Goal: Transaction & Acquisition: Obtain resource

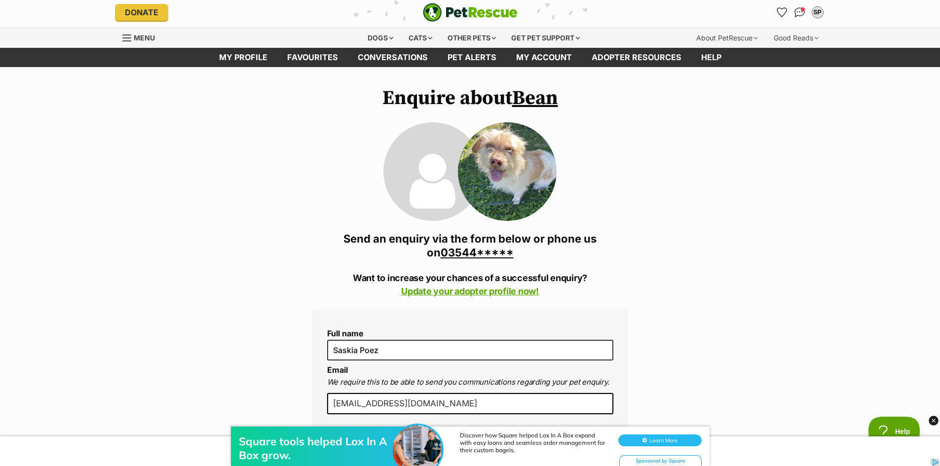
scroll to position [148, 0]
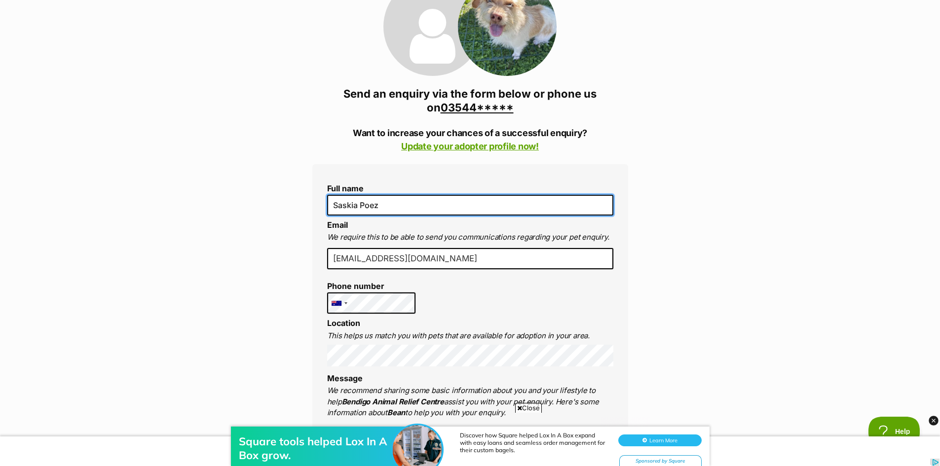
click at [407, 202] on input "Saskia Poez" at bounding box center [470, 205] width 286 height 21
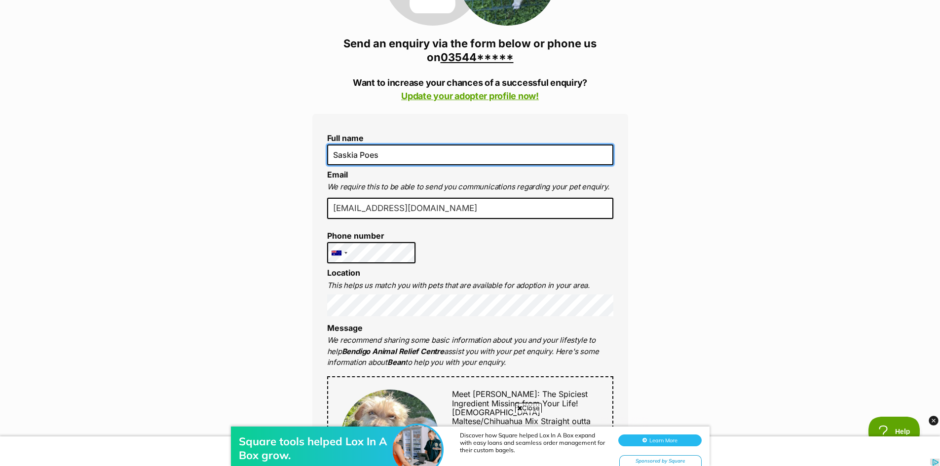
scroll to position [247, 0]
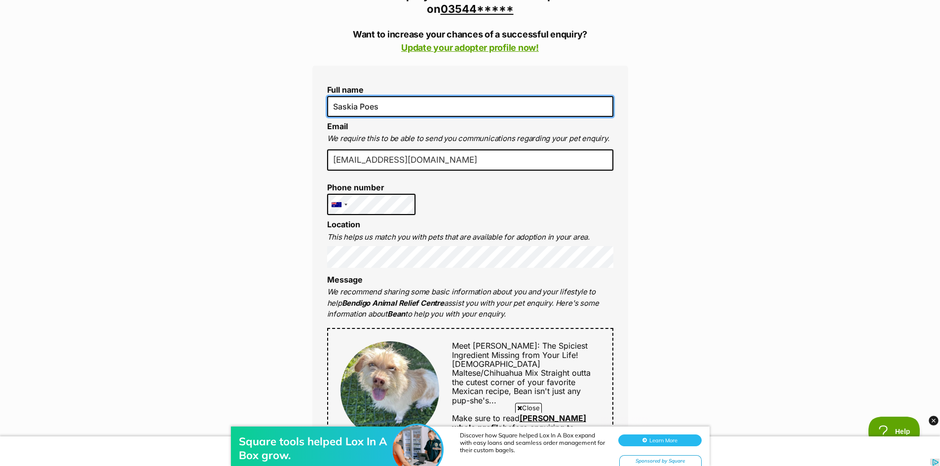
type input "Saskia Poes"
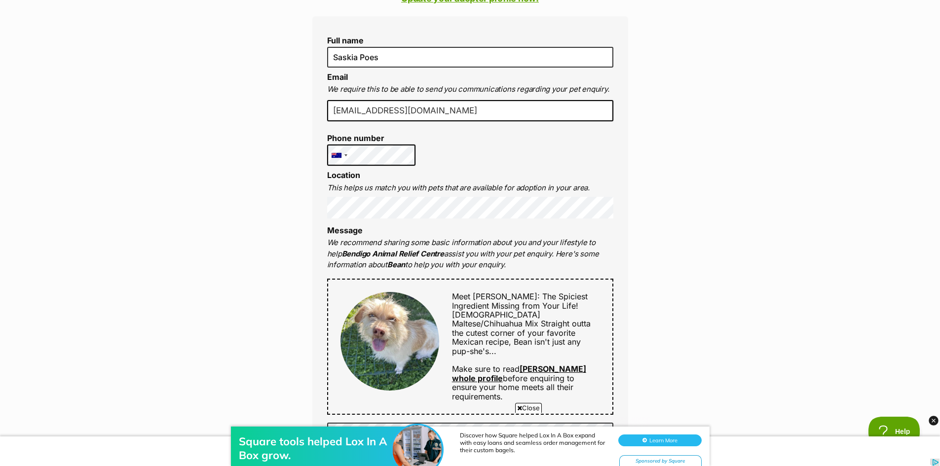
click at [259, 279] on div "Enquire about Bean 0354412209 Send an enquiry via the form below or phone us on…" at bounding box center [470, 460] width 940 height 1332
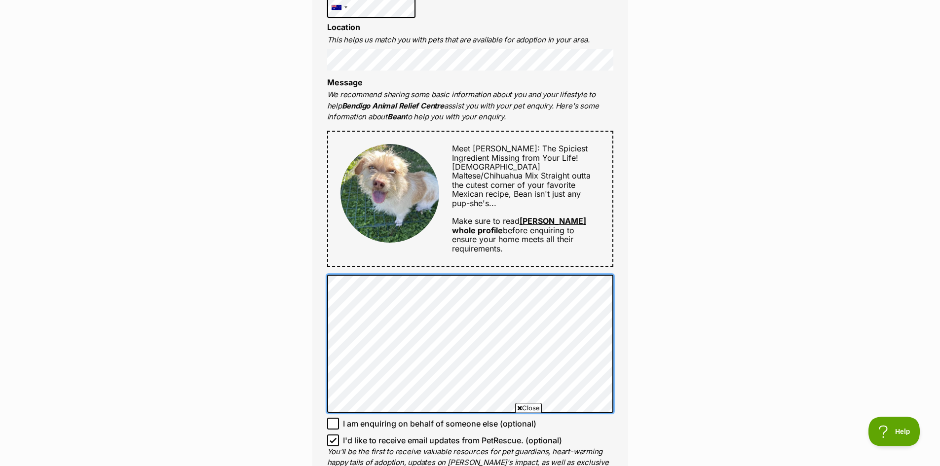
scroll to position [0, 0]
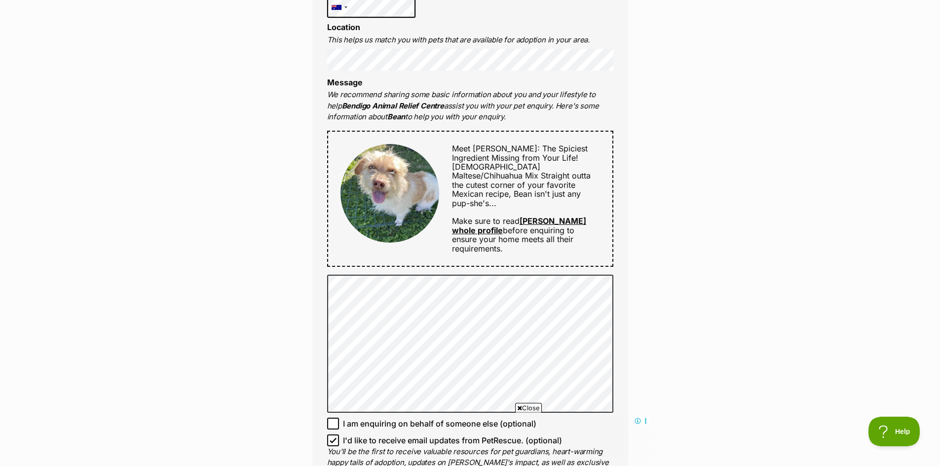
drag, startPoint x: 425, startPoint y: 103, endPoint x: 528, endPoint y: 119, distance: 104.5
click at [528, 119] on p "We recommend sharing some basic information about you and your lifestyle to hel…" at bounding box center [470, 106] width 286 height 34
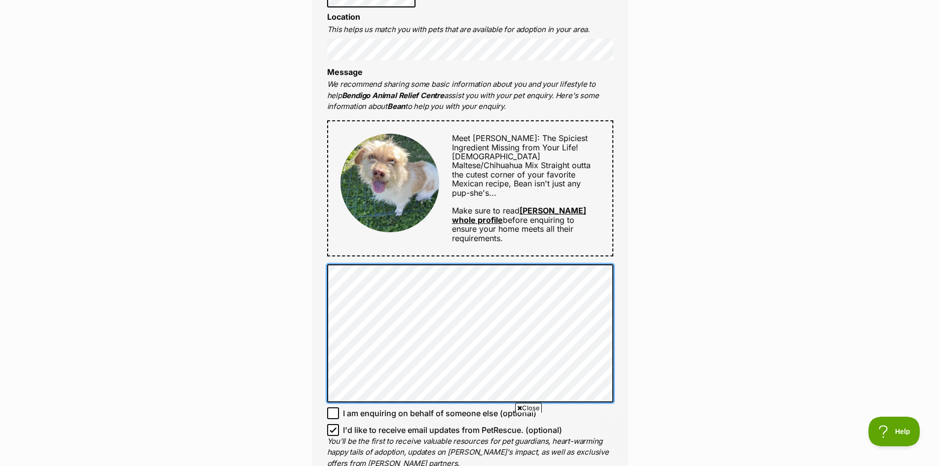
scroll to position [592, 0]
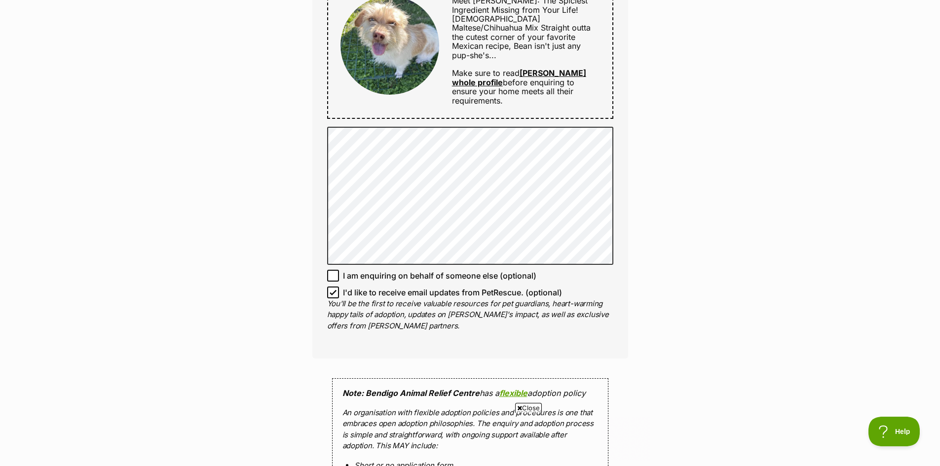
click at [336, 289] on icon at bounding box center [333, 292] width 7 height 7
click at [336, 287] on input "I'd like to receive email updates from PetRescue. (optional)" at bounding box center [333, 293] width 12 height 12
checkbox input "false"
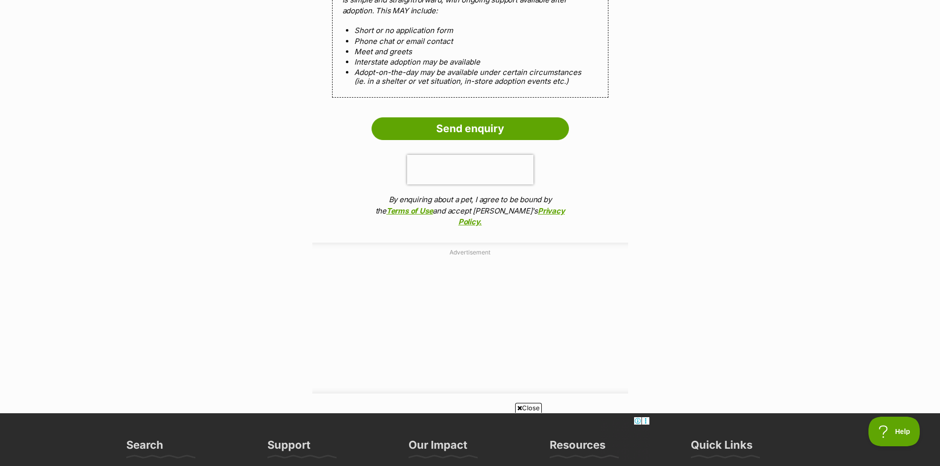
scroll to position [1036, 0]
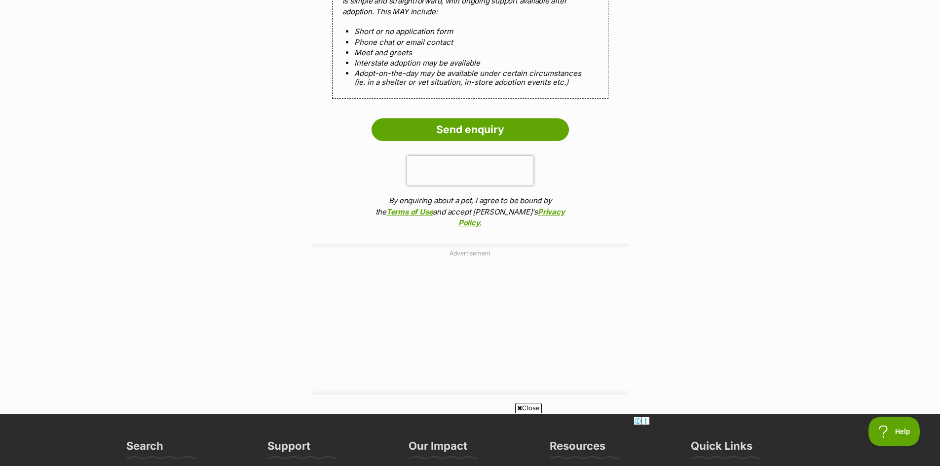
click at [496, 118] on input "Send enquiry" at bounding box center [470, 129] width 197 height 23
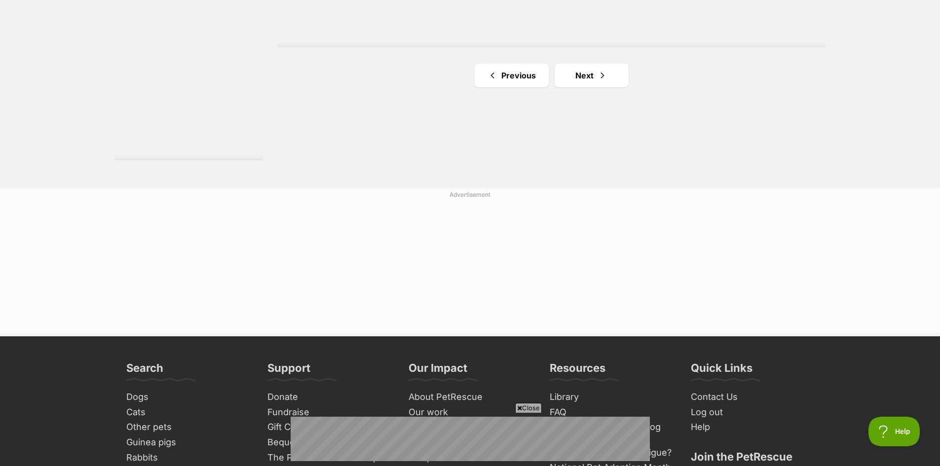
scroll to position [1887, 0]
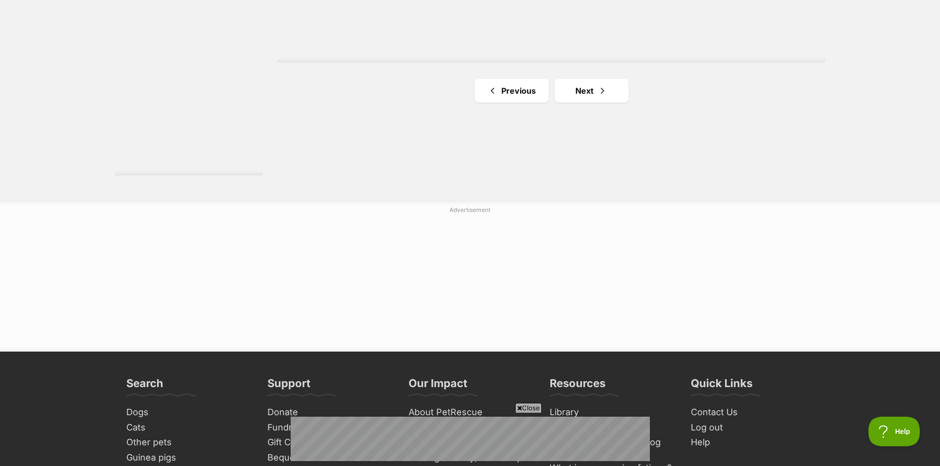
click at [529, 94] on link "Previous" at bounding box center [512, 91] width 74 height 24
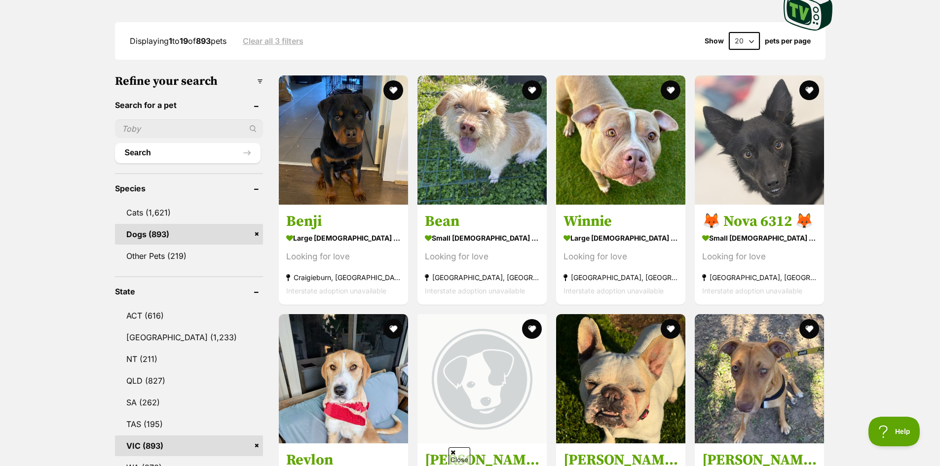
click at [510, 166] on img at bounding box center [481, 139] width 129 height 129
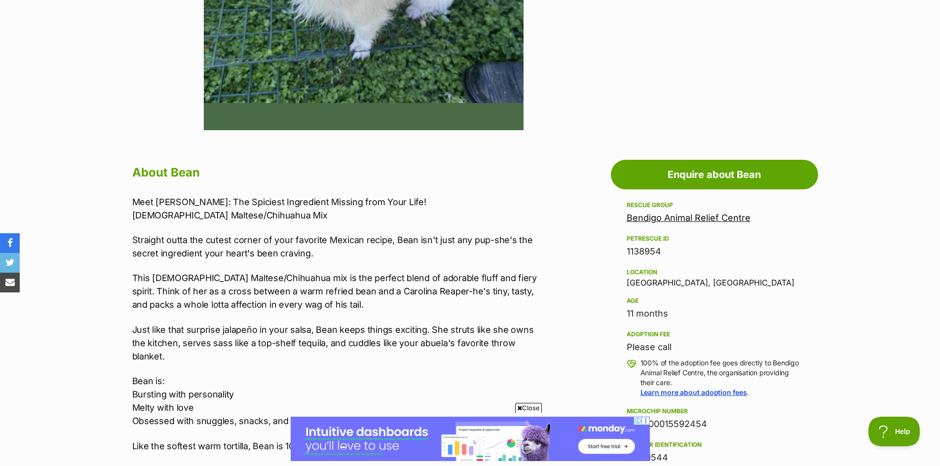
drag, startPoint x: 622, startPoint y: 410, endPoint x: 333, endPoint y: 276, distance: 318.6
click at [338, 276] on p "This [DEMOGRAPHIC_DATA] Maltese/Chihuahua mix is the perfect blend of adorable …" at bounding box center [336, 291] width 408 height 40
drag, startPoint x: 320, startPoint y: 274, endPoint x: 385, endPoint y: 279, distance: 65.4
click at [385, 279] on p "This [DEMOGRAPHIC_DATA] Maltese/Chihuahua mix is the perfect blend of adorable …" at bounding box center [336, 291] width 408 height 40
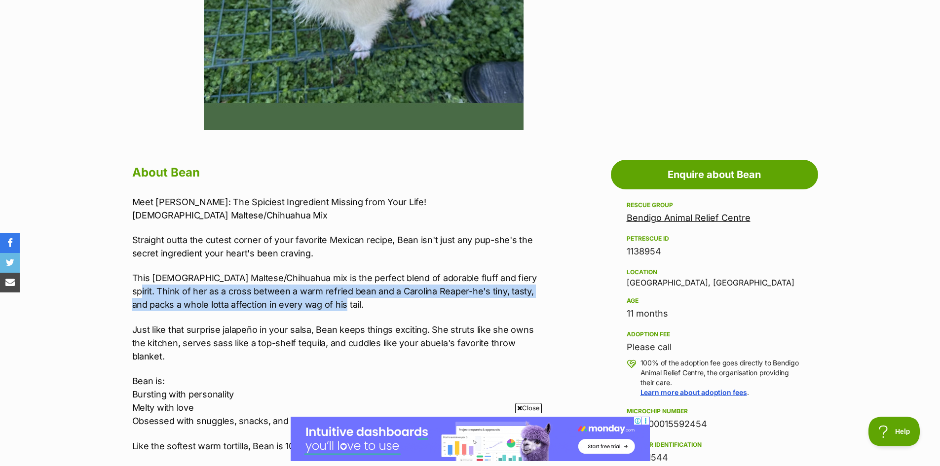
drag, startPoint x: 121, startPoint y: 289, endPoint x: 414, endPoint y: 301, distance: 292.4
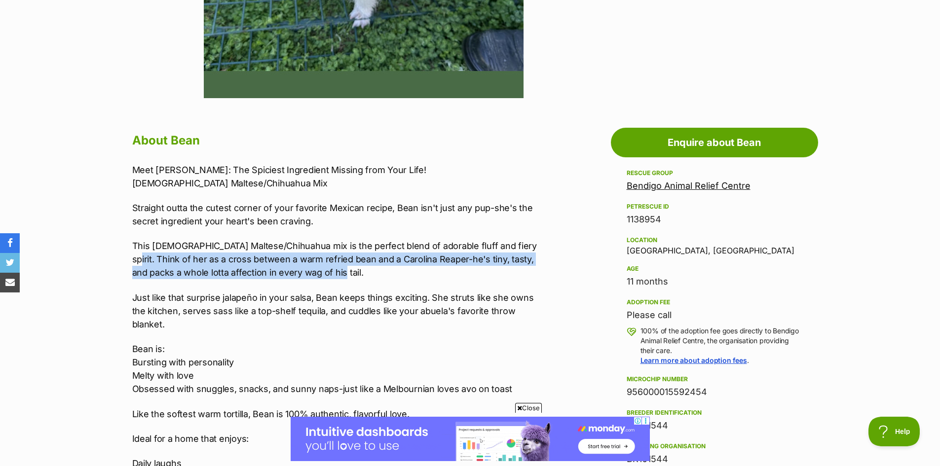
scroll to position [444, 0]
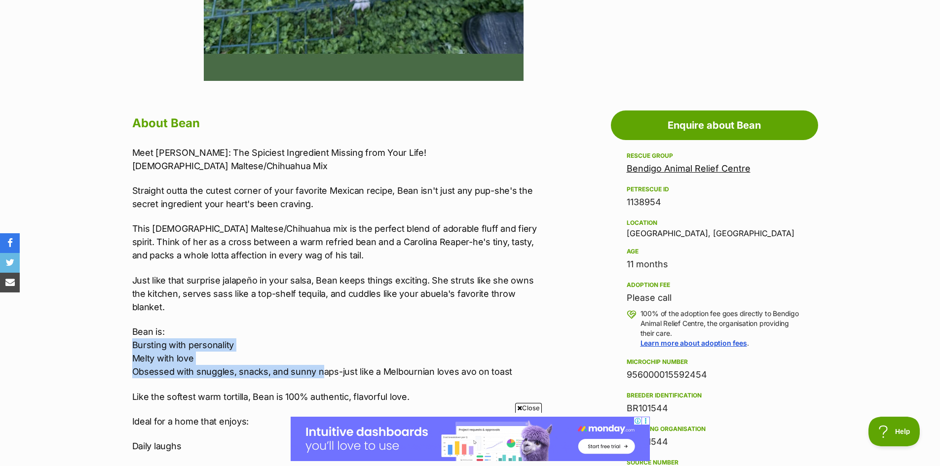
drag, startPoint x: 127, startPoint y: 343, endPoint x: 318, endPoint y: 375, distance: 193.1
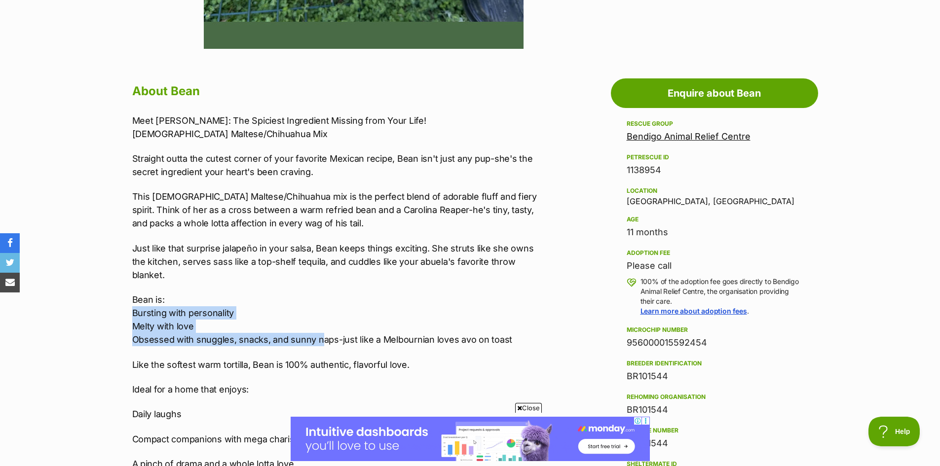
scroll to position [493, 0]
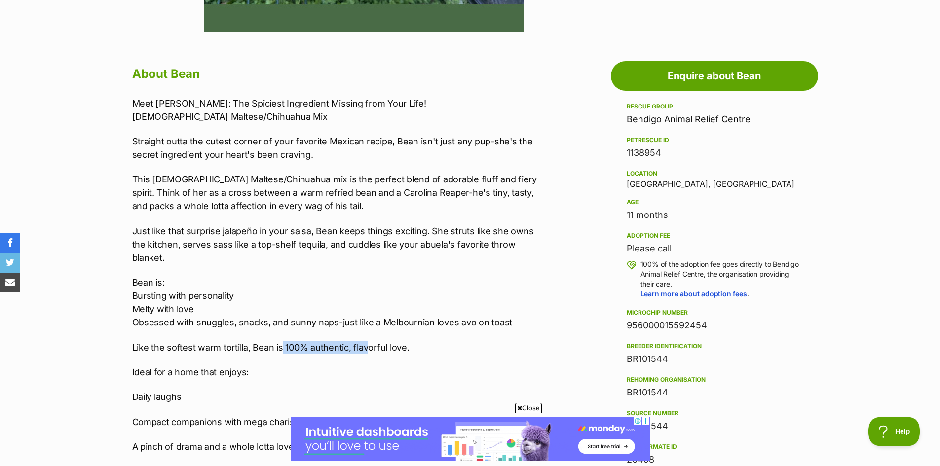
drag, startPoint x: 288, startPoint y: 345, endPoint x: 377, endPoint y: 349, distance: 89.9
click at [377, 349] on p "Like the softest warm tortilla, Bean is 100% authentic, flavorful love." at bounding box center [336, 347] width 408 height 13
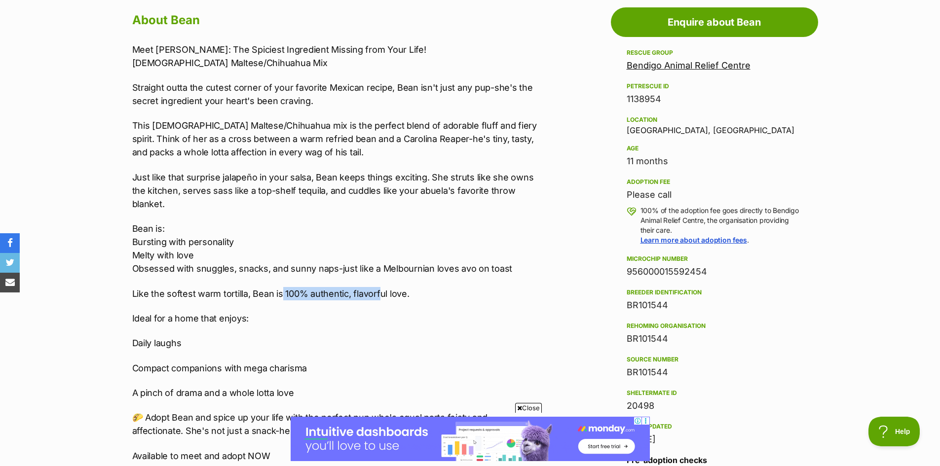
scroll to position [641, 0]
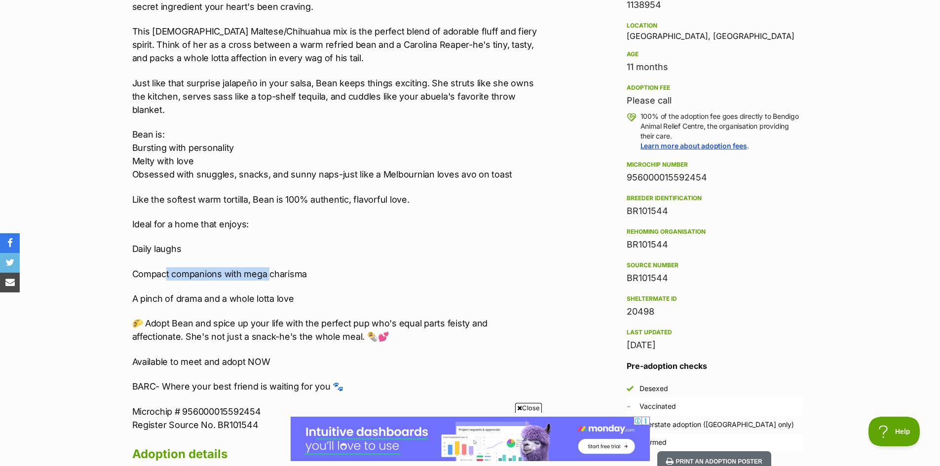
drag, startPoint x: 165, startPoint y: 265, endPoint x: 276, endPoint y: 274, distance: 111.4
click at [272, 274] on div "Meet Bean: The Spiciest Ingredient Missing from Your Life! 11-Month-Old Maltese…" at bounding box center [336, 190] width 408 height 483
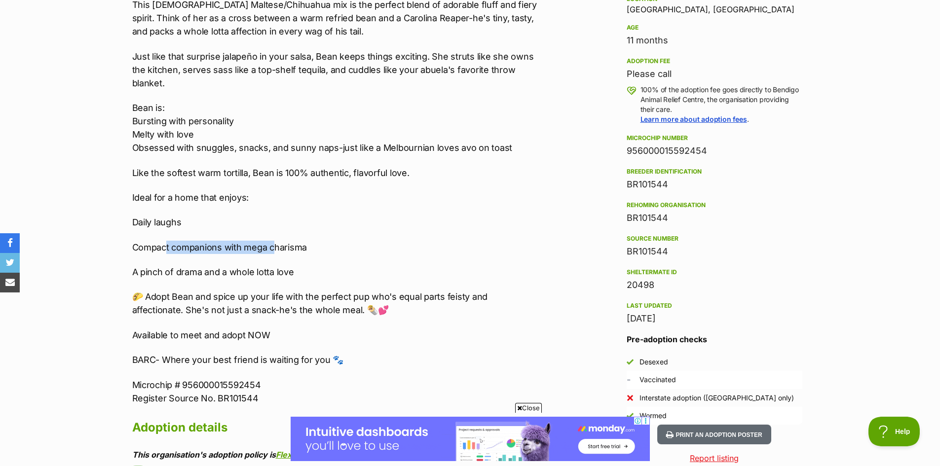
scroll to position [691, 0]
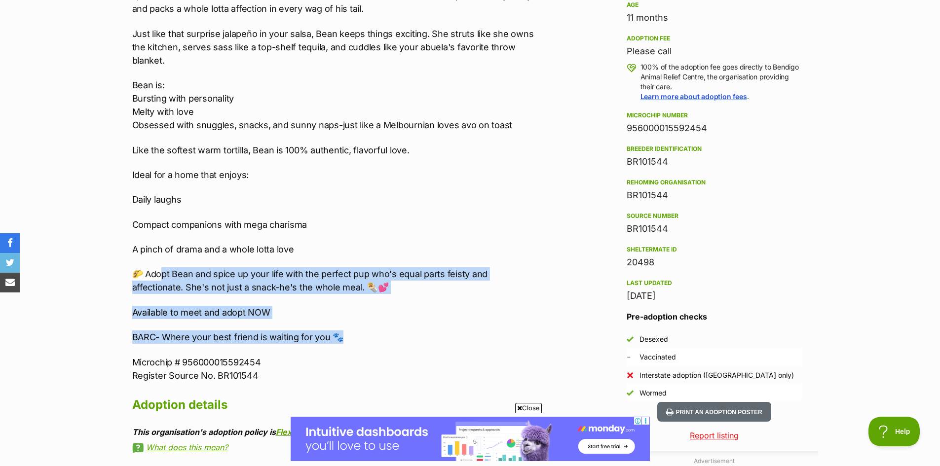
drag, startPoint x: 192, startPoint y: 268, endPoint x: 389, endPoint y: 338, distance: 208.8
click at [389, 338] on div "Meet Bean: The Spiciest Ingredient Missing from Your Life! 11-Month-Old Maltese…" at bounding box center [336, 140] width 408 height 483
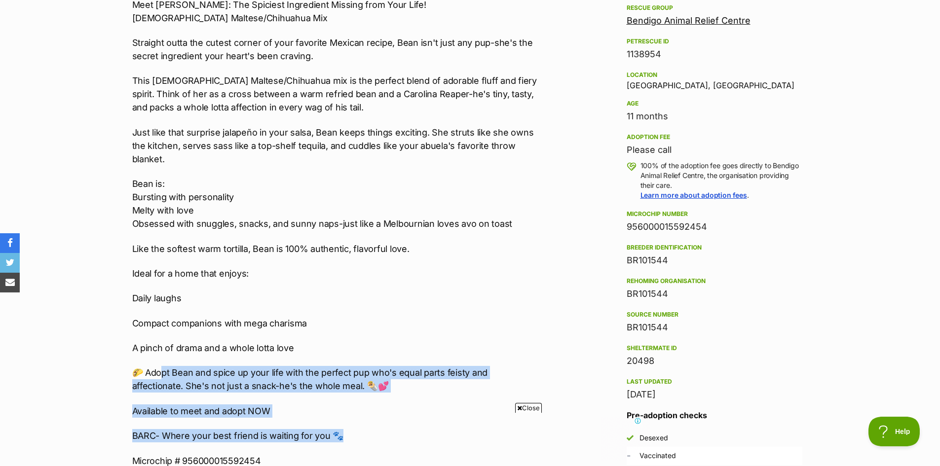
scroll to position [0, 0]
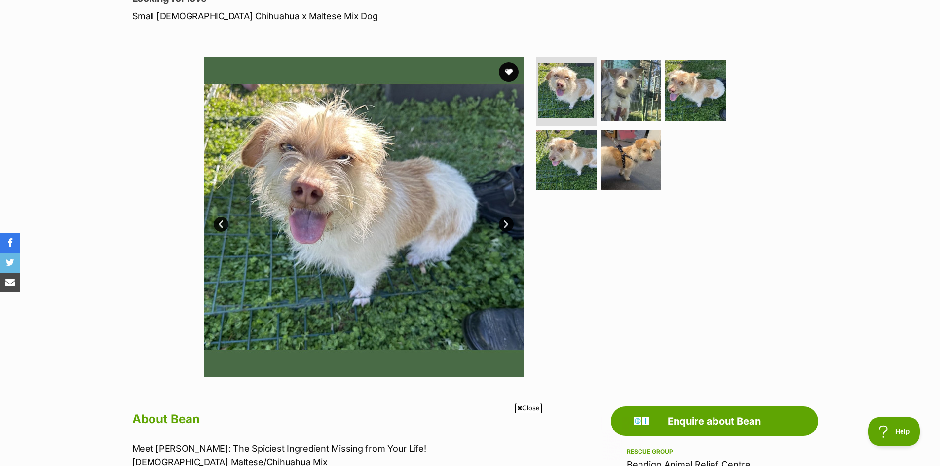
click at [504, 221] on link "Next" at bounding box center [506, 224] width 15 height 15
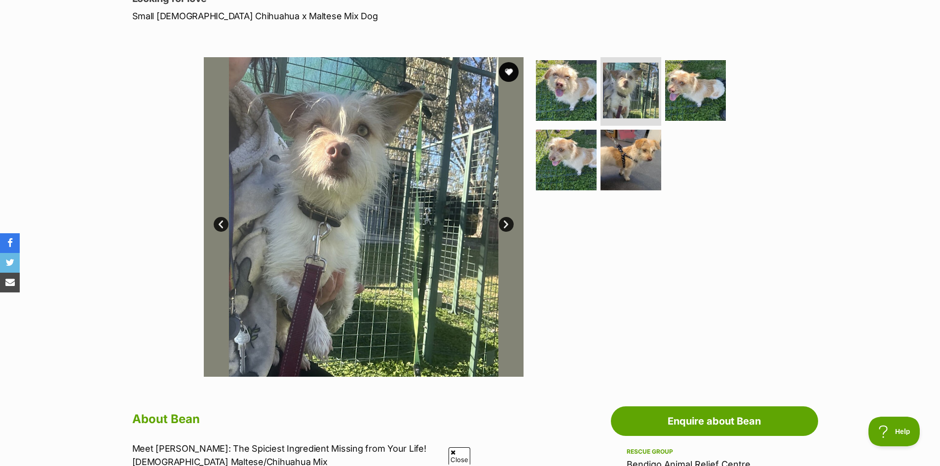
click at [504, 222] on link "Next" at bounding box center [506, 224] width 15 height 15
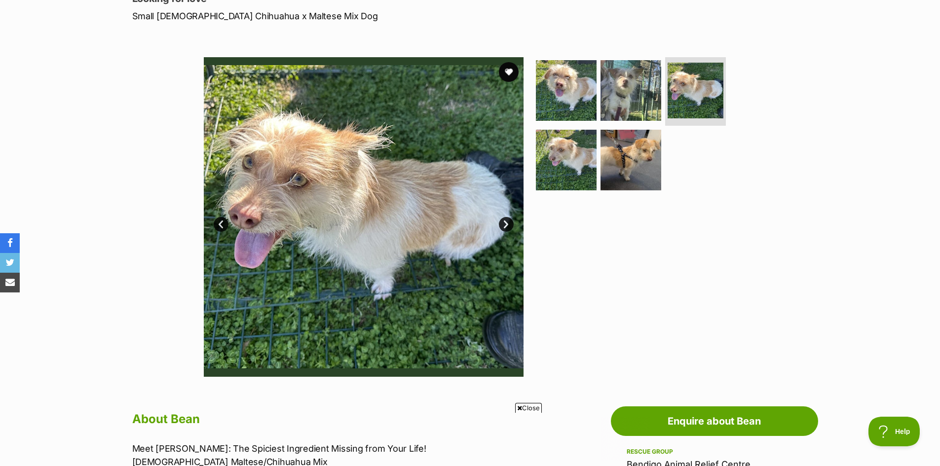
click at [504, 222] on link "Next" at bounding box center [506, 224] width 15 height 15
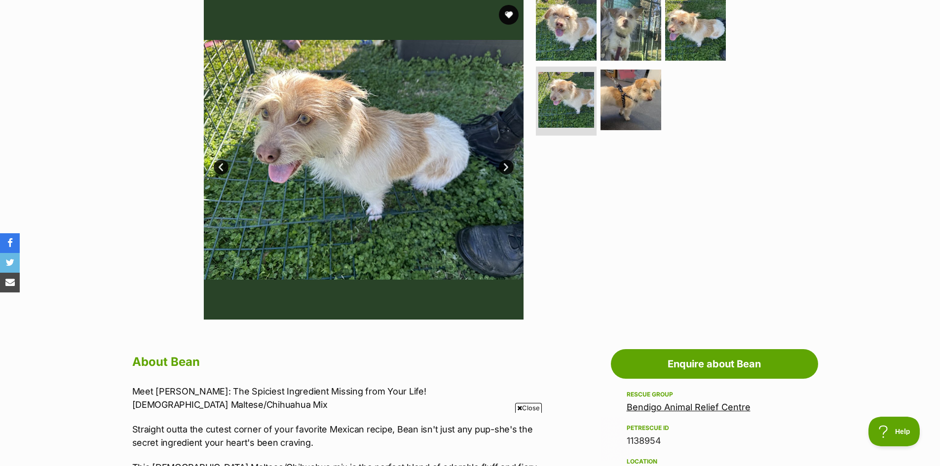
scroll to position [493, 0]
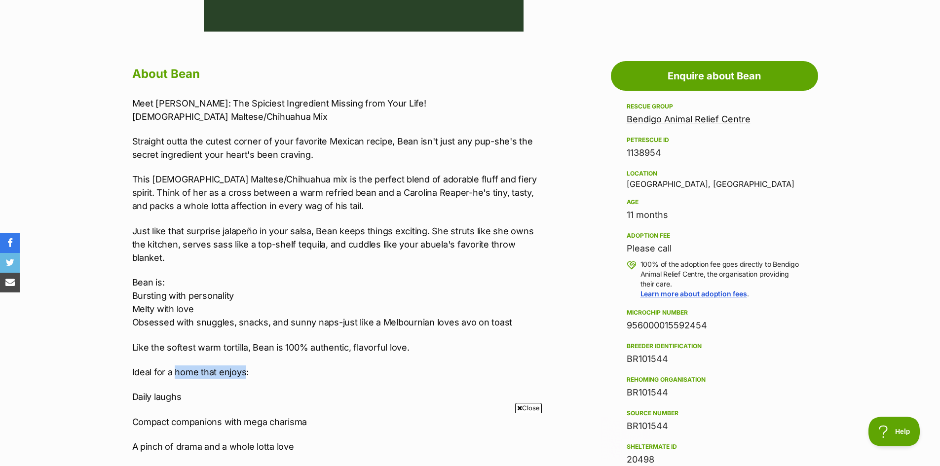
drag, startPoint x: 177, startPoint y: 374, endPoint x: 256, endPoint y: 379, distance: 79.2
click at [256, 379] on div "Meet Bean: The Spiciest Ingredient Missing from Your Life! 11-Month-Old Maltese…" at bounding box center [336, 338] width 408 height 483
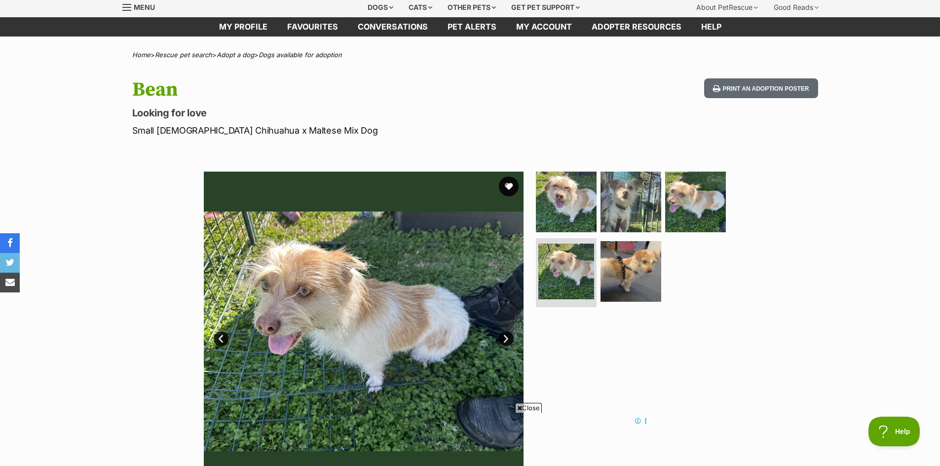
scroll to position [0, 0]
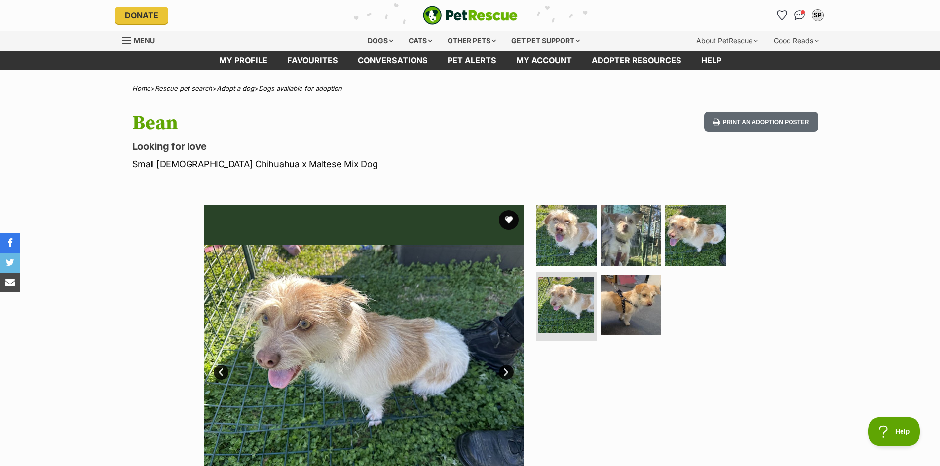
click at [646, 312] on img at bounding box center [631, 305] width 61 height 61
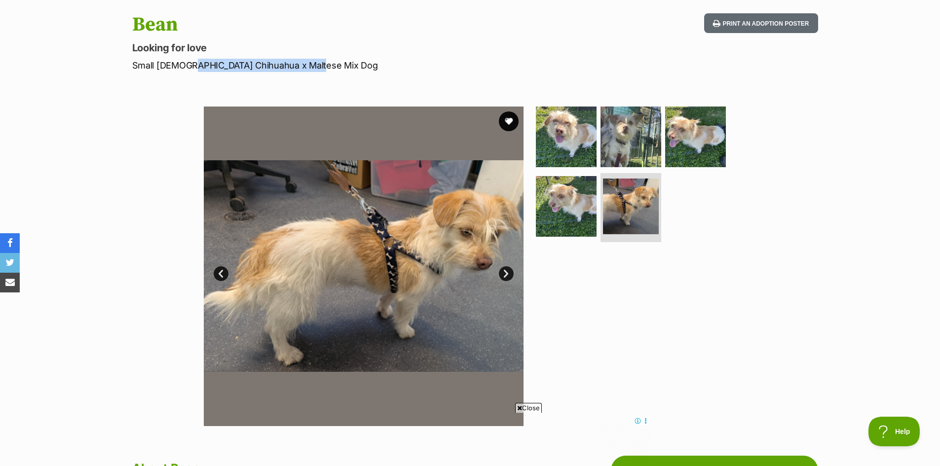
drag, startPoint x: 334, startPoint y: 67, endPoint x: 185, endPoint y: 68, distance: 148.5
click at [185, 68] on p "Small Female Chihuahua x Maltese Mix Dog" at bounding box center [340, 65] width 417 height 13
click at [503, 268] on link "Next" at bounding box center [506, 273] width 15 height 15
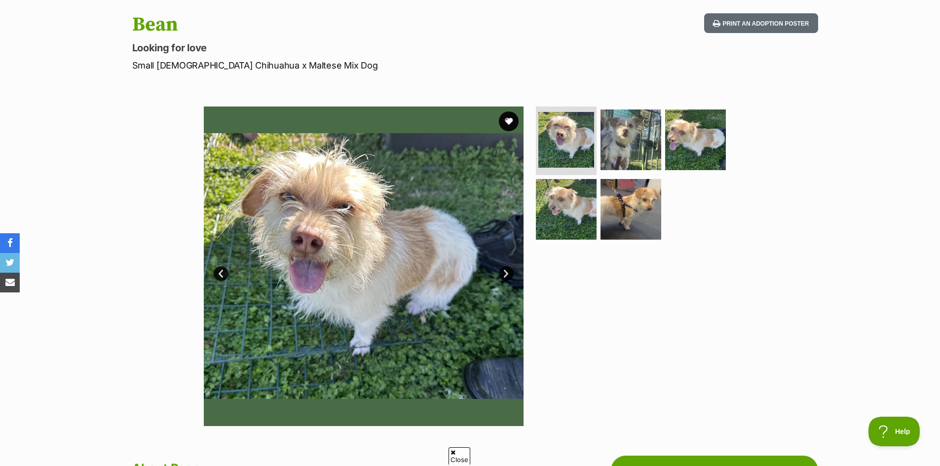
click at [503, 268] on link "Next" at bounding box center [506, 273] width 15 height 15
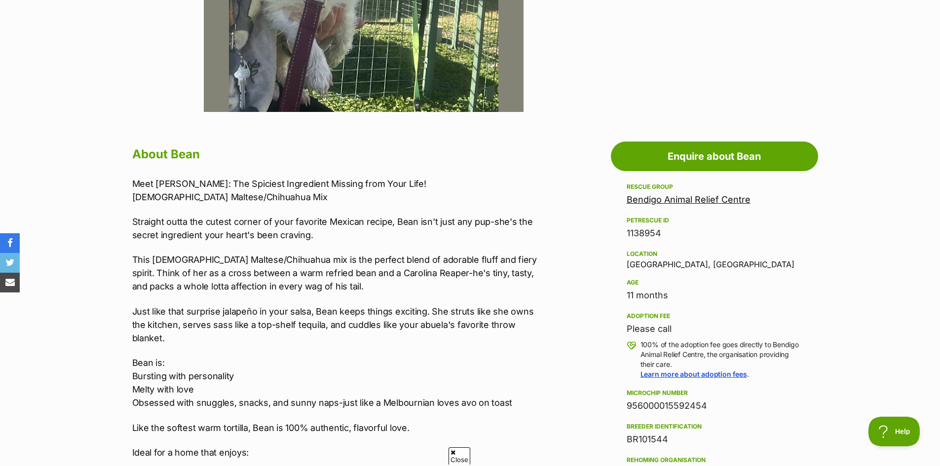
scroll to position [247, 0]
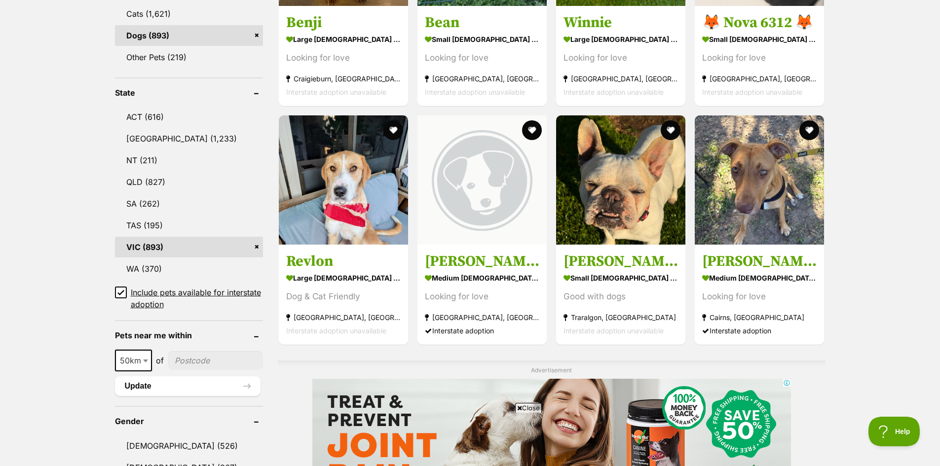
scroll to position [444, 0]
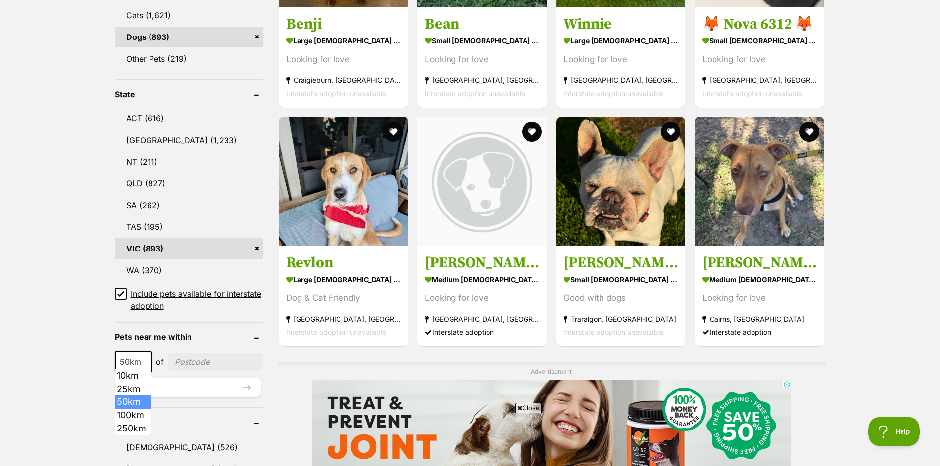
click at [142, 357] on span at bounding box center [147, 362] width 10 height 22
select select "250"
click at [197, 359] on input"] "postcode" at bounding box center [218, 362] width 90 height 19
type input"] "3101"
click at [175, 384] on button "Update" at bounding box center [188, 388] width 146 height 20
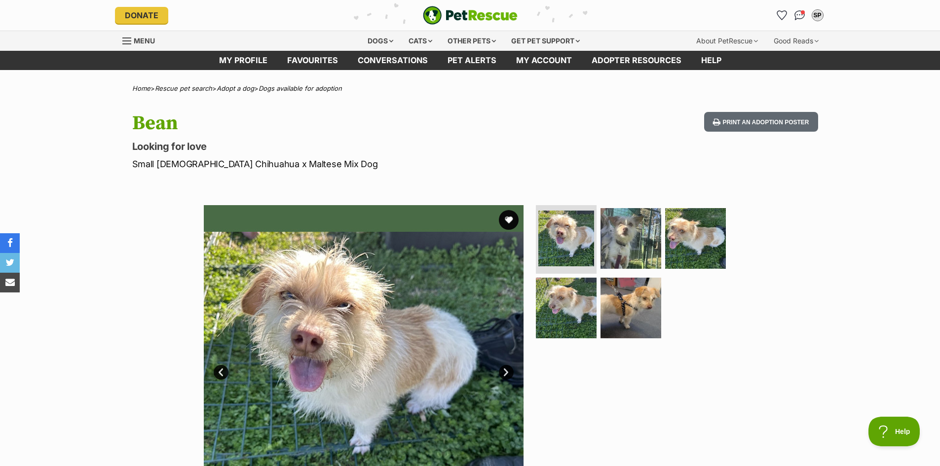
click at [566, 321] on img at bounding box center [566, 308] width 61 height 61
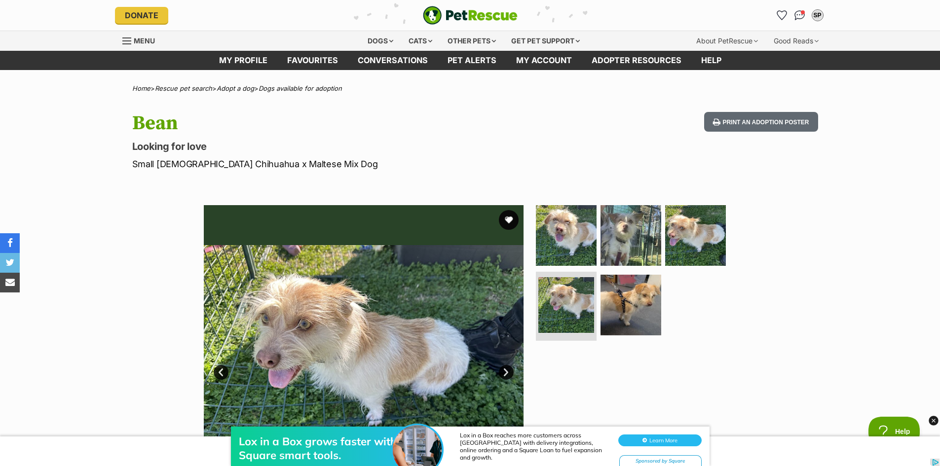
click at [621, 307] on img at bounding box center [631, 305] width 61 height 61
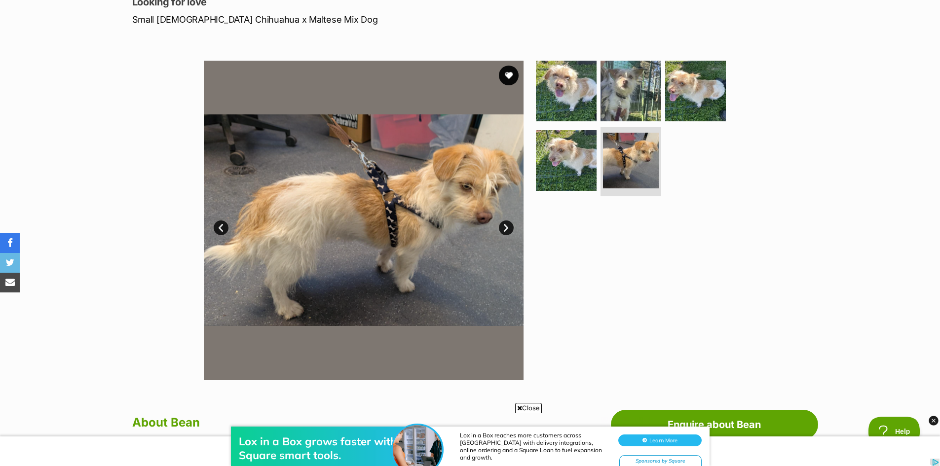
scroll to position [148, 0]
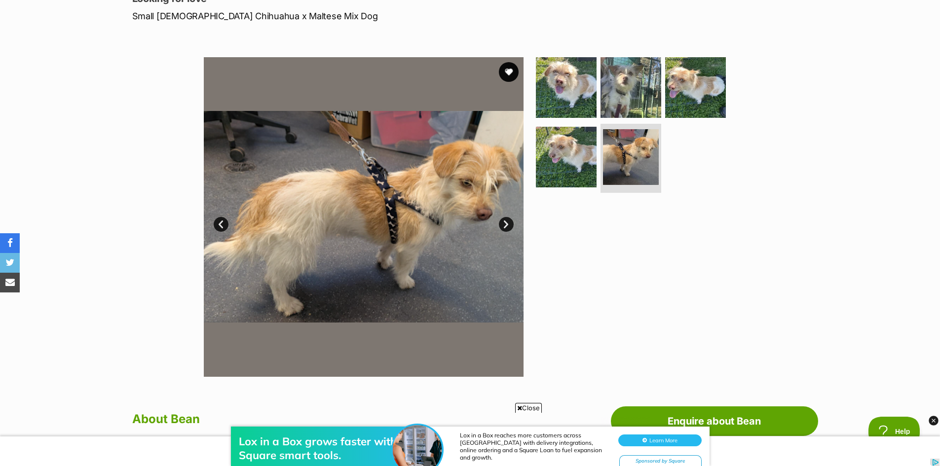
click at [675, 100] on img at bounding box center [695, 87] width 61 height 61
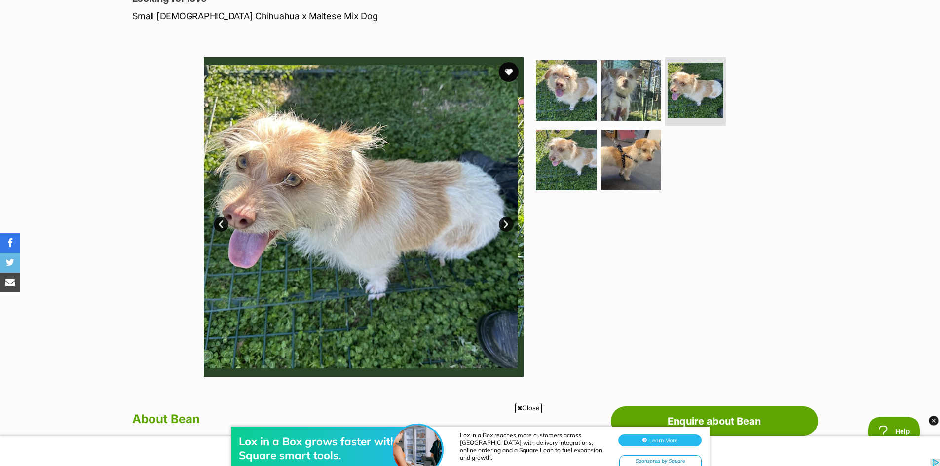
click at [649, 96] on img at bounding box center [631, 90] width 61 height 61
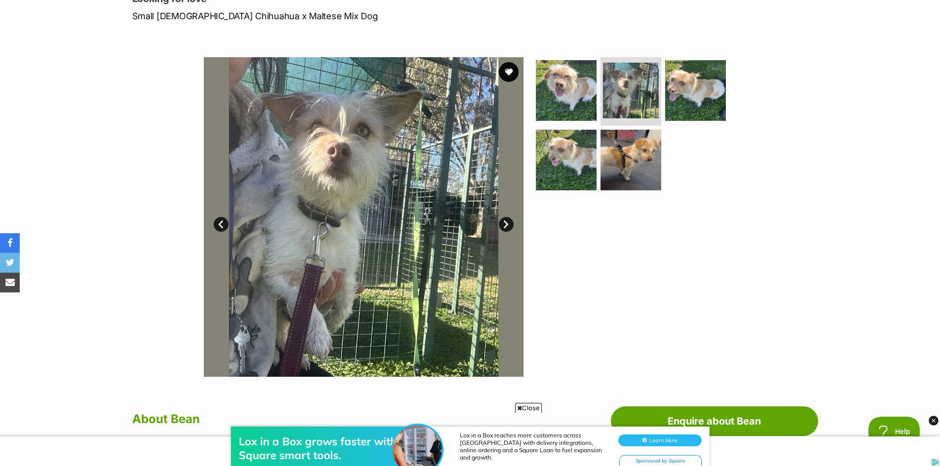
click at [546, 95] on img at bounding box center [566, 90] width 61 height 61
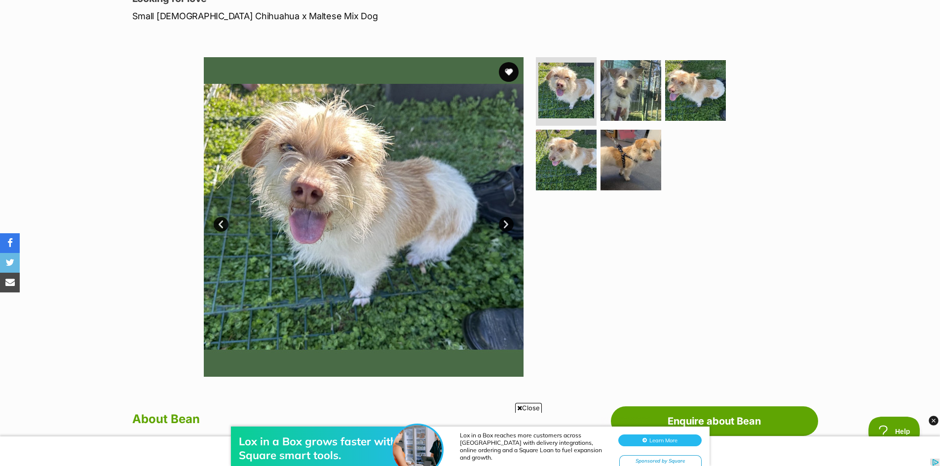
click at [578, 167] on img at bounding box center [566, 160] width 61 height 61
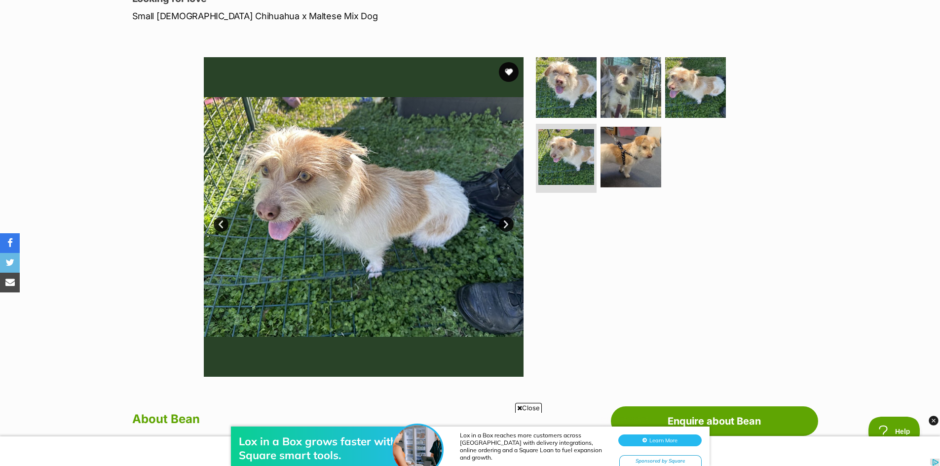
click at [637, 164] on img at bounding box center [631, 157] width 61 height 61
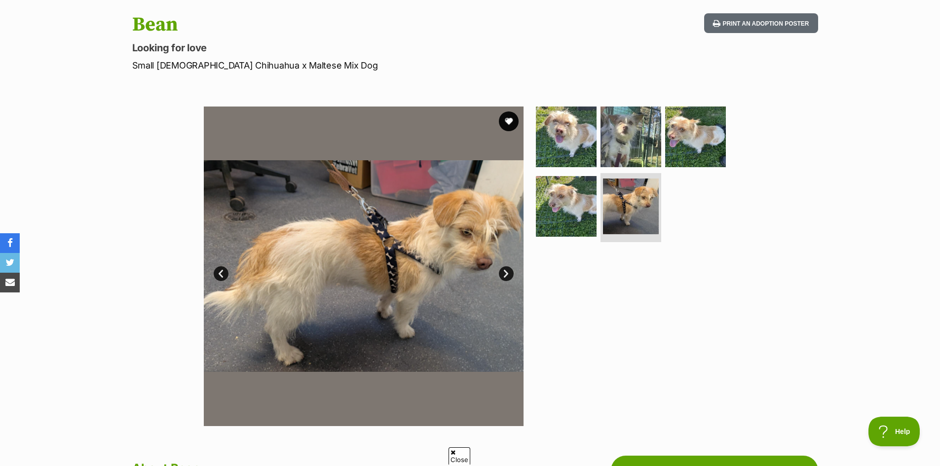
scroll to position [0, 0]
click at [601, 212] on li at bounding box center [631, 207] width 61 height 69
click at [539, 213] on img at bounding box center [566, 206] width 61 height 61
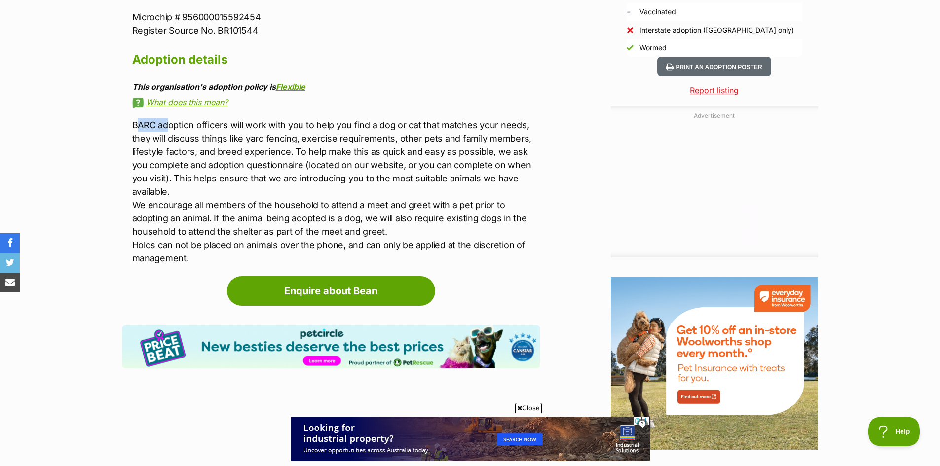
drag, startPoint x: 138, startPoint y: 123, endPoint x: 167, endPoint y: 127, distance: 29.8
click at [167, 127] on p "BARC adoption officers will work with you to help you find a dog or cat that ma…" at bounding box center [336, 191] width 408 height 147
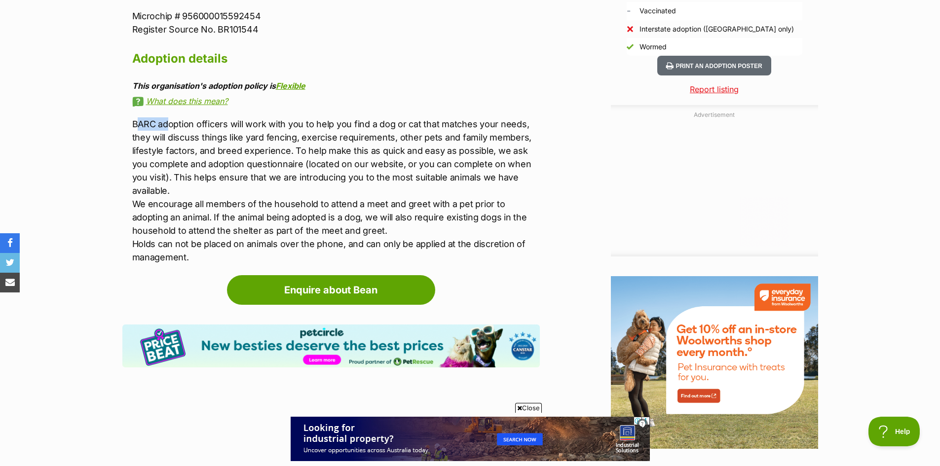
scroll to position [1036, 0]
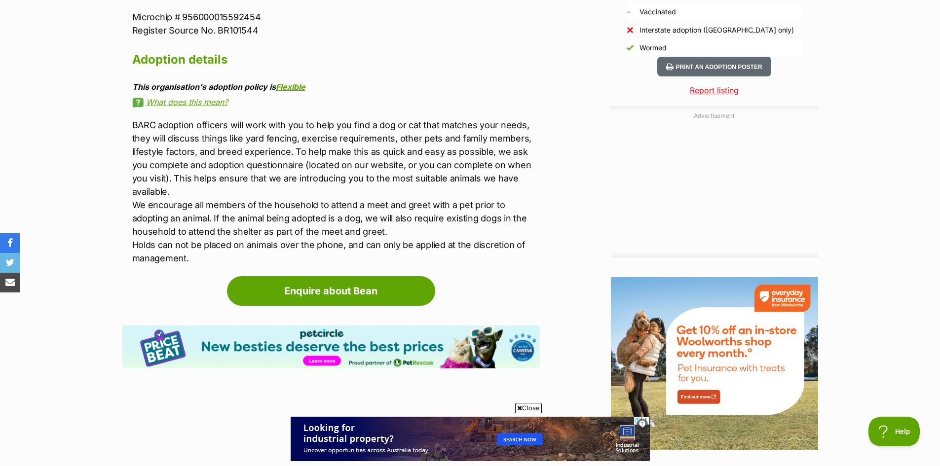
click at [149, 163] on p "BARC adoption officers will work with you to help you find a dog or cat that ma…" at bounding box center [336, 191] width 408 height 147
drag, startPoint x: 137, startPoint y: 149, endPoint x: 359, endPoint y: 145, distance: 222.1
click at [359, 145] on p "BARC adoption officers will work with you to help you find a dog or cat that ma…" at bounding box center [336, 191] width 408 height 147
drag, startPoint x: 158, startPoint y: 155, endPoint x: 231, endPoint y: 148, distance: 73.9
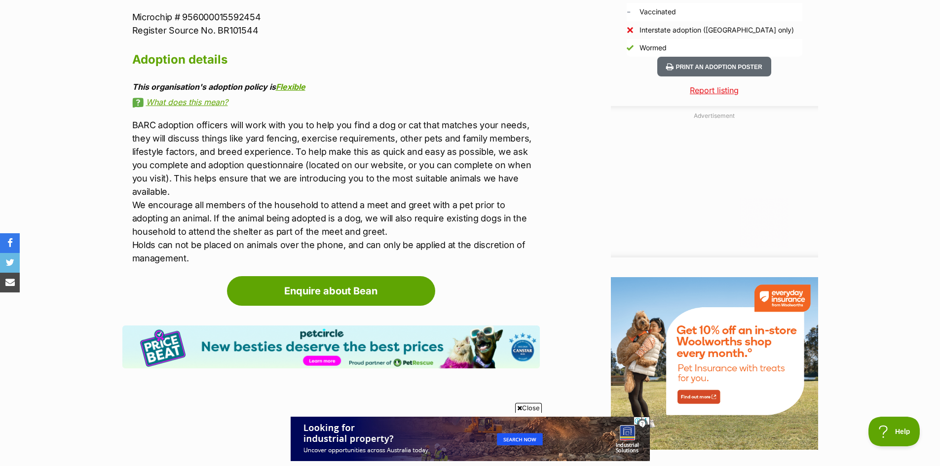
click at [192, 148] on p "BARC adoption officers will work with you to help you find a dog or cat that ma…" at bounding box center [336, 191] width 408 height 147
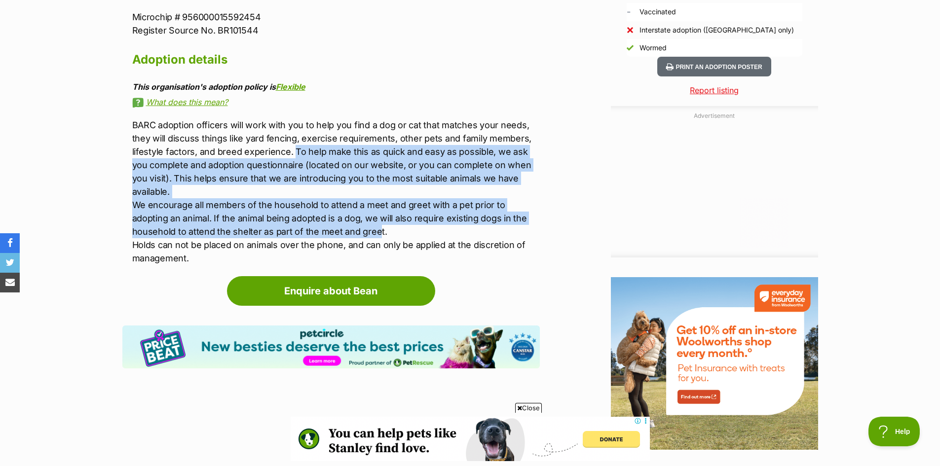
scroll to position [0, 0]
drag, startPoint x: 294, startPoint y: 148, endPoint x: 310, endPoint y: 218, distance: 72.4
click at [310, 218] on p "BARC adoption officers will work with you to help you find a dog or cat that ma…" at bounding box center [336, 191] width 408 height 147
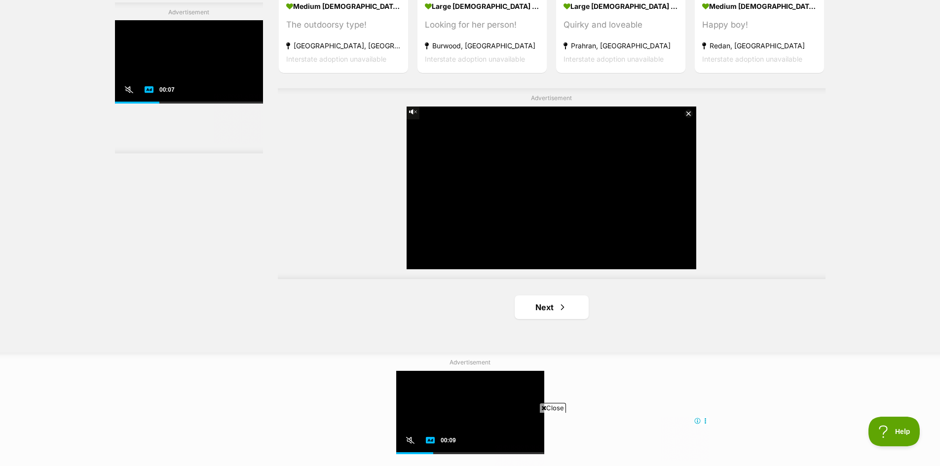
scroll to position [1875, 0]
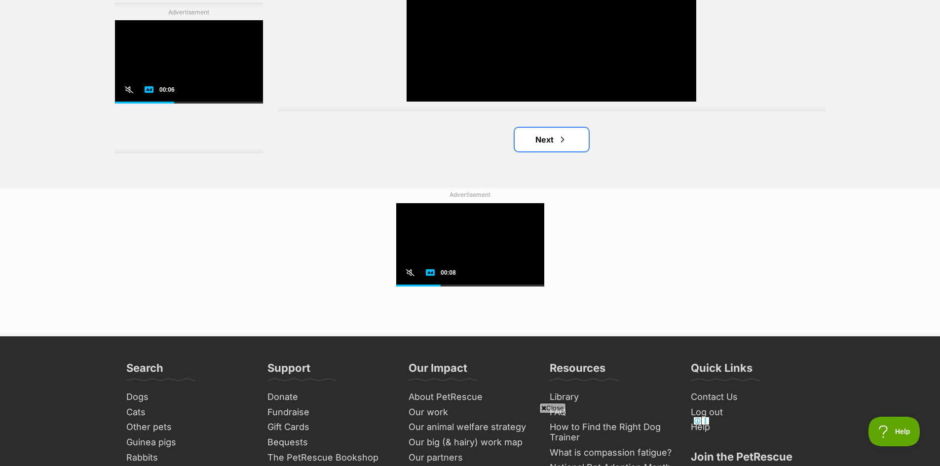
click link "Next"
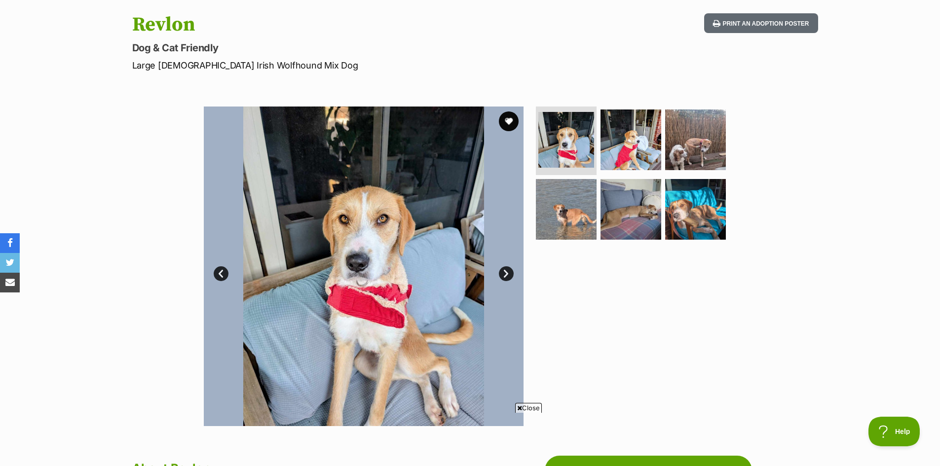
click at [606, 160] on img at bounding box center [631, 140] width 61 height 61
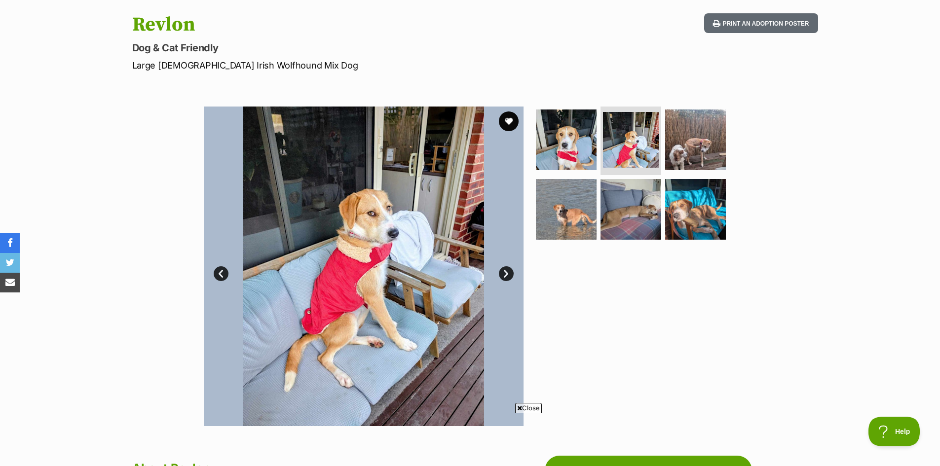
click at [714, 135] on img at bounding box center [695, 140] width 61 height 61
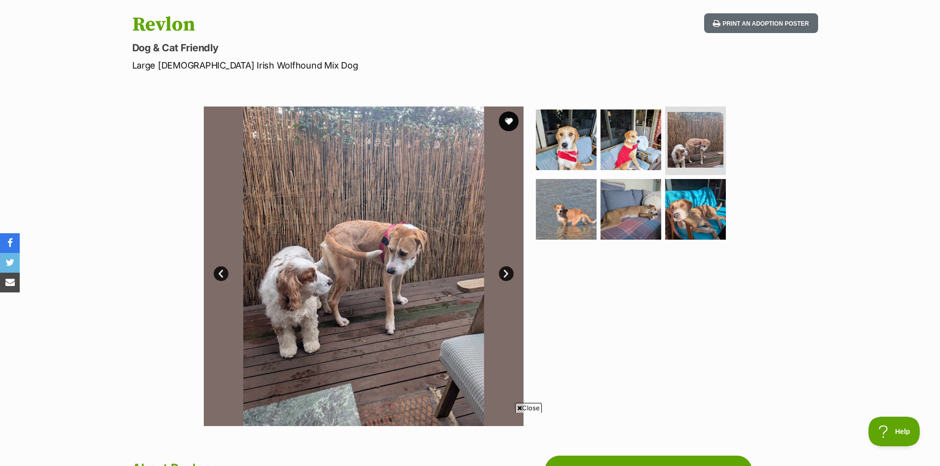
click at [564, 191] on img at bounding box center [566, 209] width 61 height 61
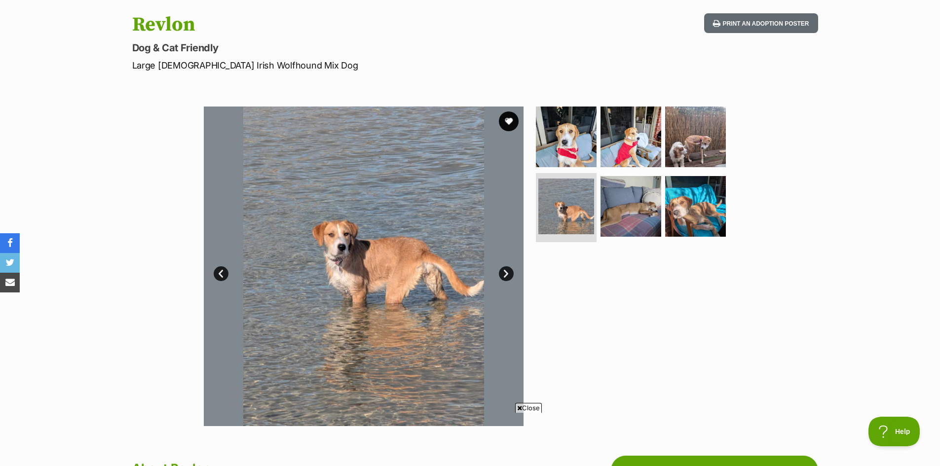
click at [640, 216] on img at bounding box center [631, 206] width 61 height 61
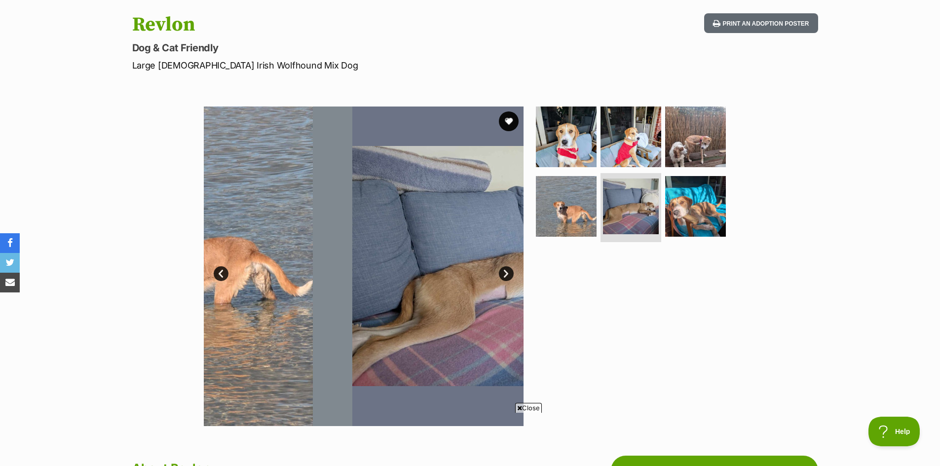
click at [692, 212] on img at bounding box center [695, 206] width 61 height 61
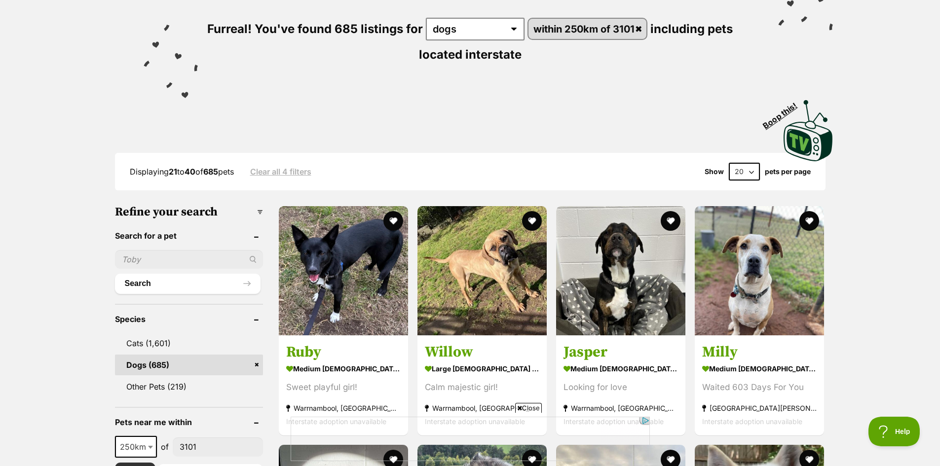
scroll to position [197, 0]
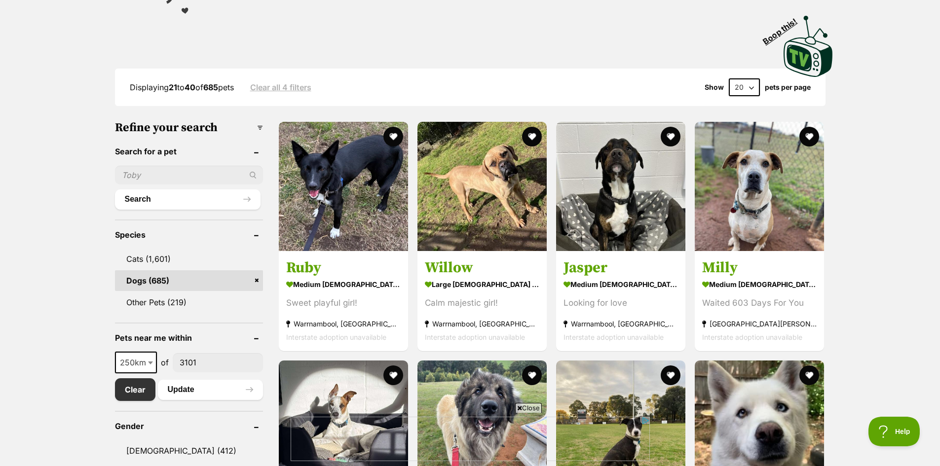
drag, startPoint x: 700, startPoint y: 263, endPoint x: 930, endPoint y: 199, distance: 239.2
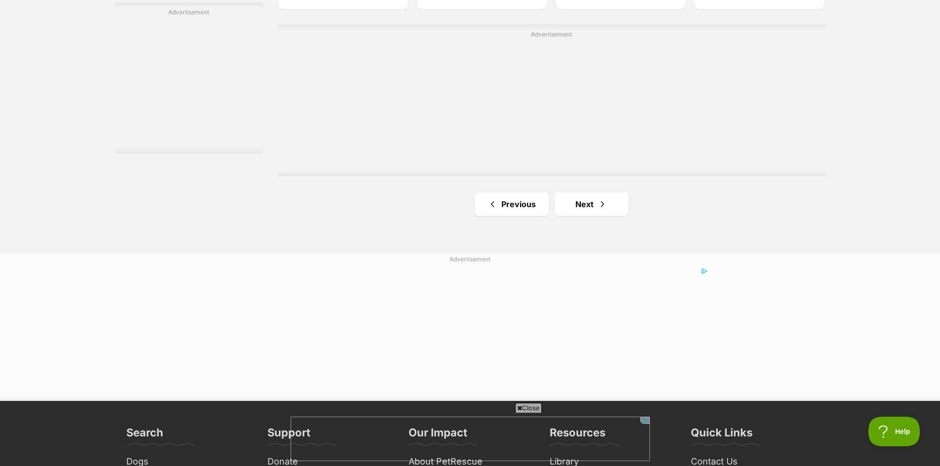
scroll to position [1826, 0]
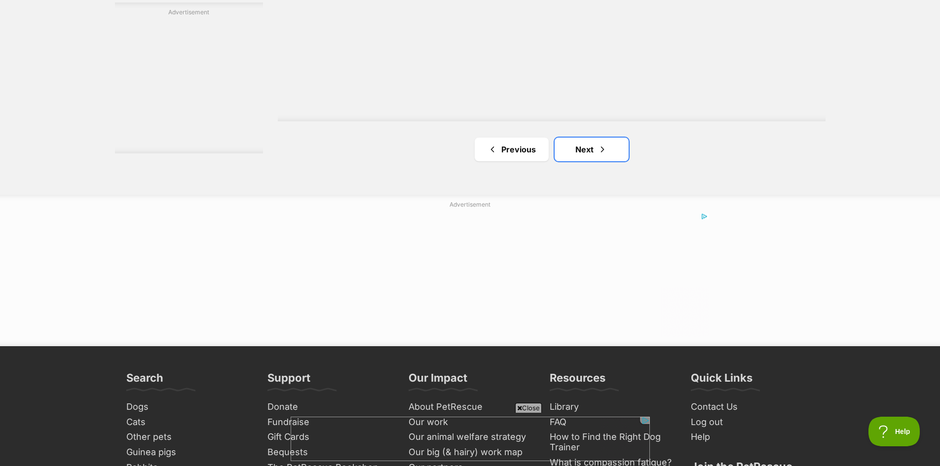
click at [593, 147] on link "Next" at bounding box center [592, 150] width 74 height 24
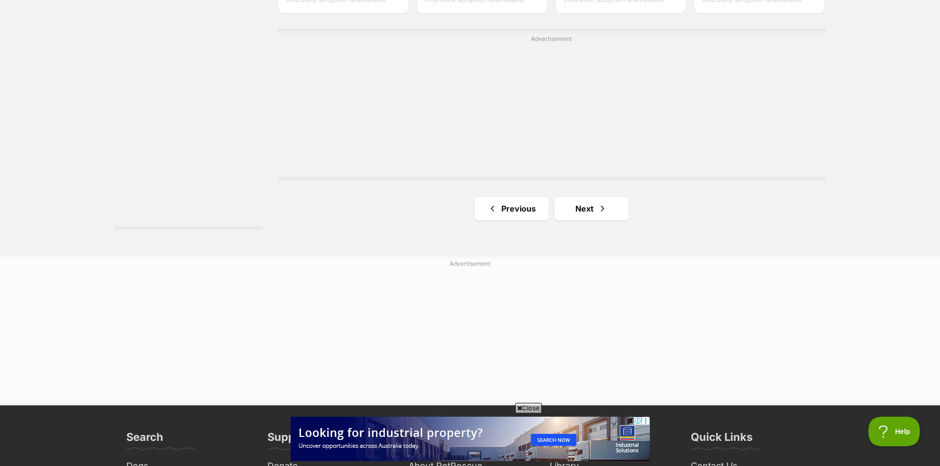
scroll to position [1826, 0]
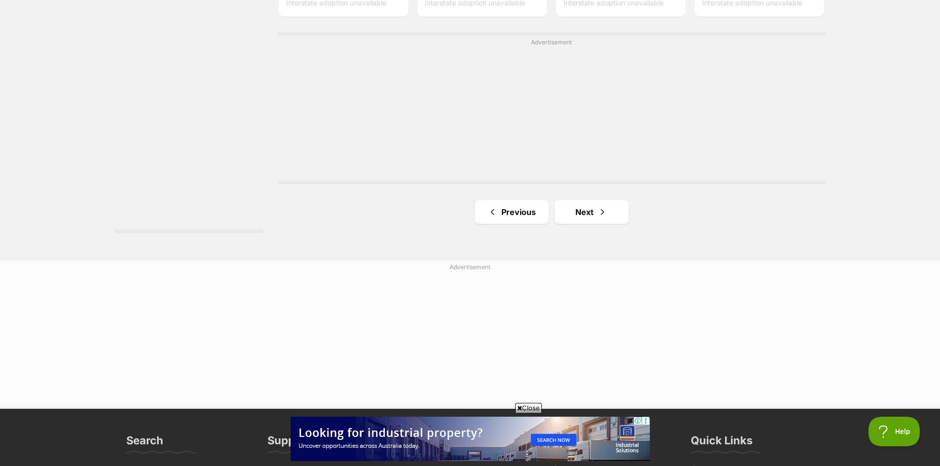
click at [582, 204] on link "Next" at bounding box center [592, 212] width 74 height 24
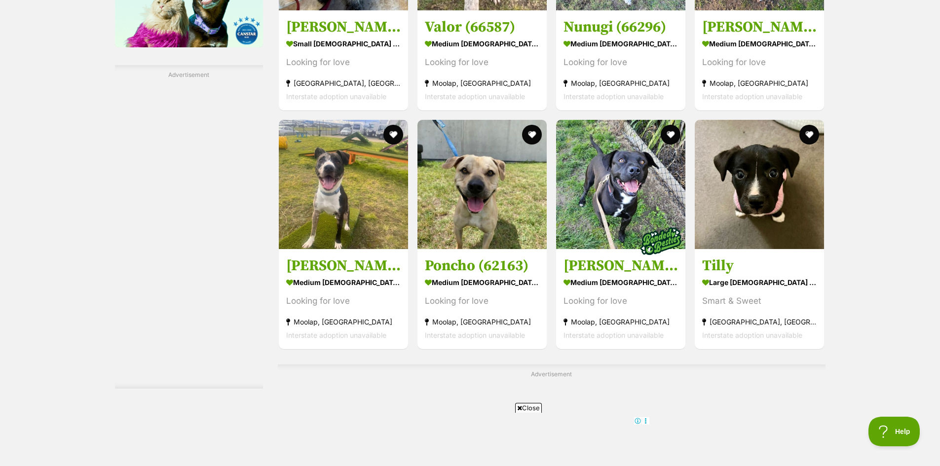
scroll to position [1628, 0]
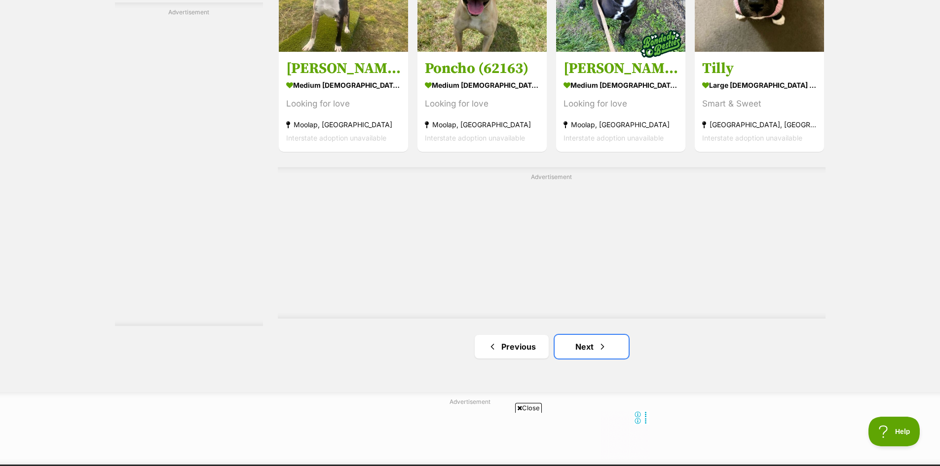
click at [597, 352] on link "Next" at bounding box center [592, 347] width 74 height 24
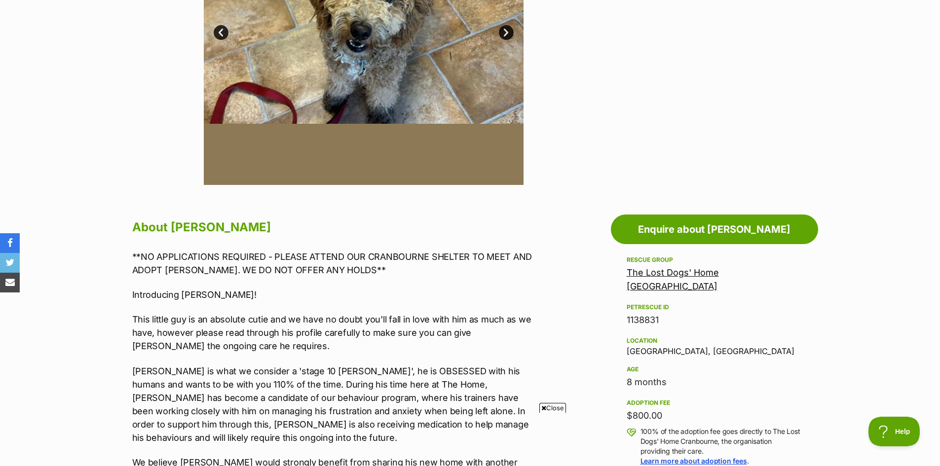
scroll to position [493, 0]
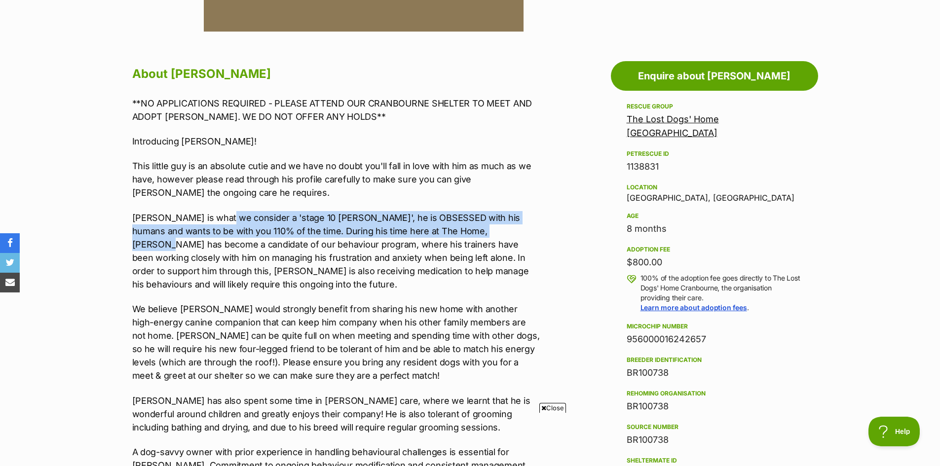
drag, startPoint x: 220, startPoint y: 216, endPoint x: 472, endPoint y: 234, distance: 253.3
click at [472, 234] on p "[PERSON_NAME] is what we consider a 'stage 10 [PERSON_NAME]', he is OBSESSED wi…" at bounding box center [336, 251] width 408 height 80
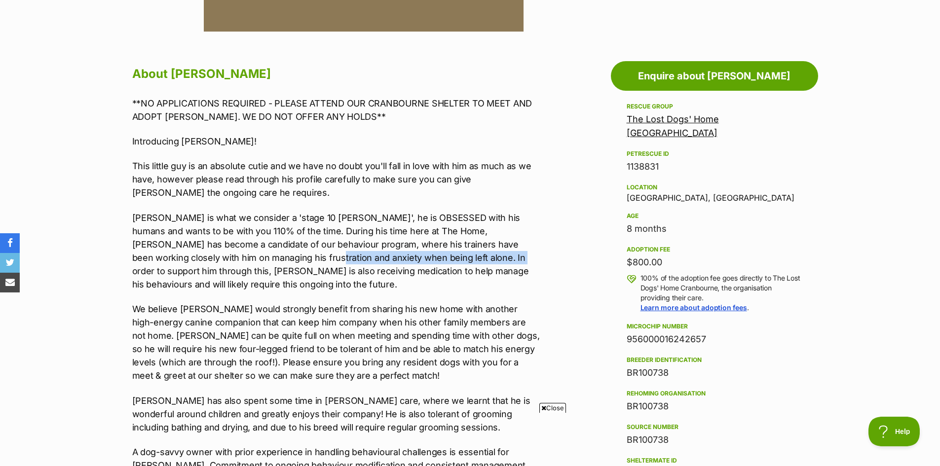
drag, startPoint x: 226, startPoint y: 257, endPoint x: 411, endPoint y: 260, distance: 184.6
click at [411, 260] on p "[PERSON_NAME] is what we consider a 'stage 10 [PERSON_NAME]', he is OBSESSED wi…" at bounding box center [336, 251] width 408 height 80
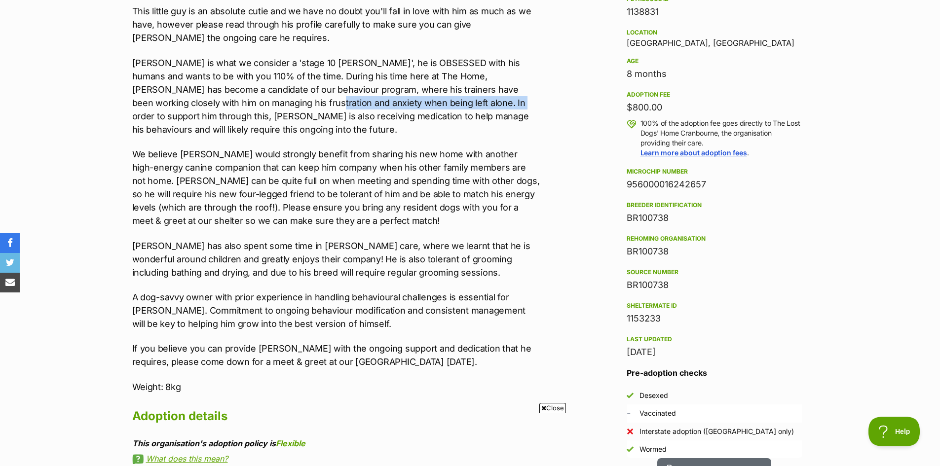
scroll to position [839, 0]
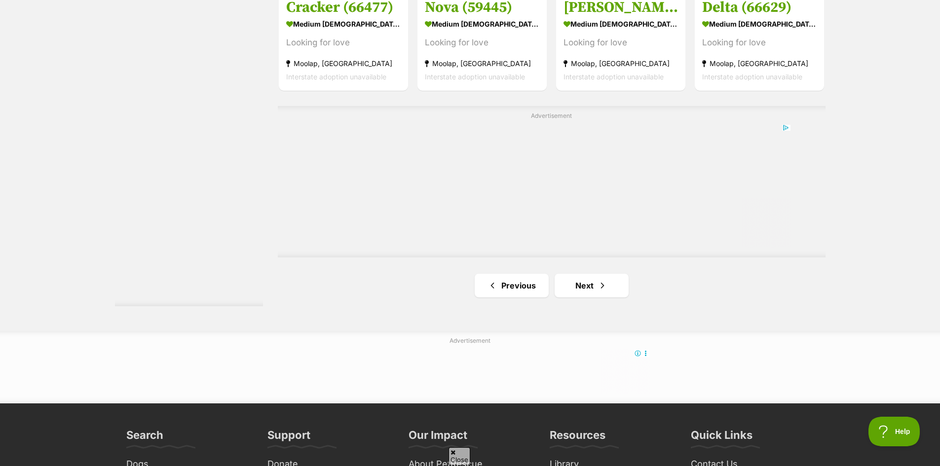
scroll to position [1776, 0]
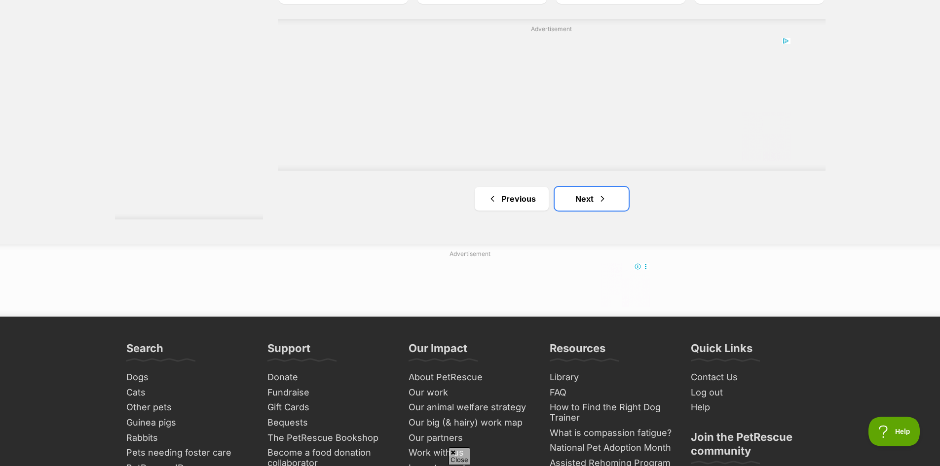
drag, startPoint x: 573, startPoint y: 193, endPoint x: 566, endPoint y: 192, distance: 7.5
click at [573, 193] on link "Next" at bounding box center [592, 199] width 74 height 24
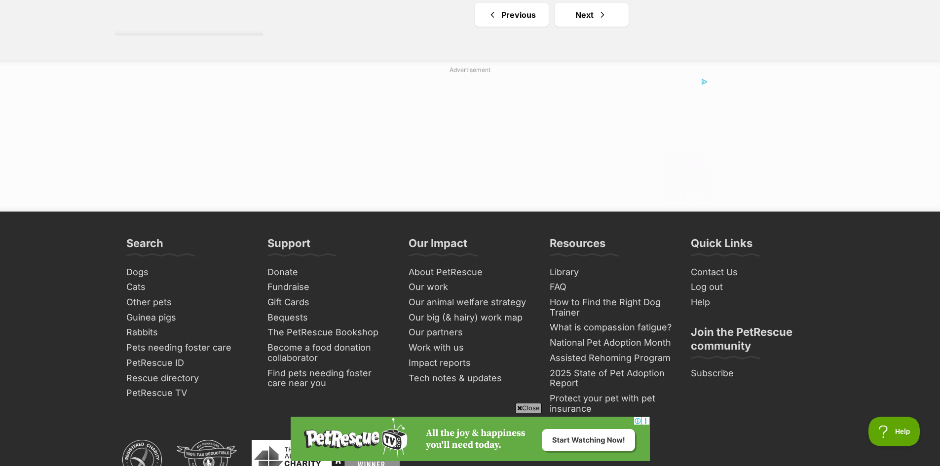
scroll to position [1826, 0]
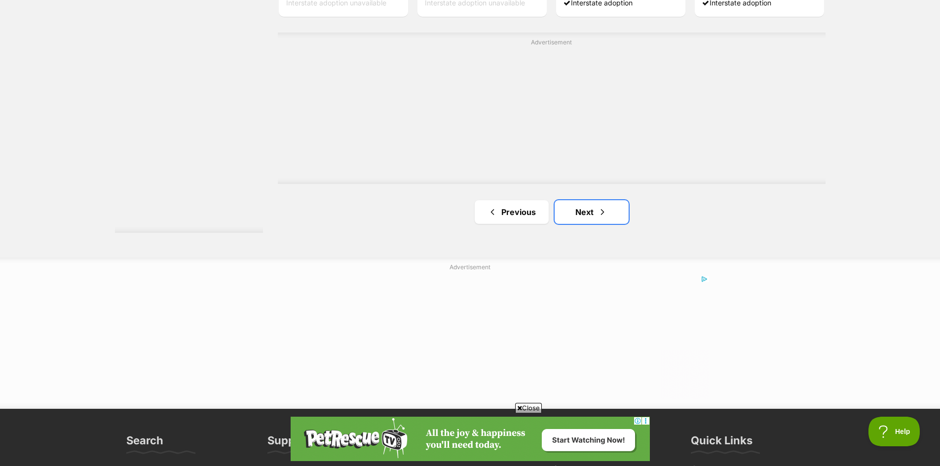
click at [604, 211] on span "Next page" at bounding box center [603, 212] width 10 height 12
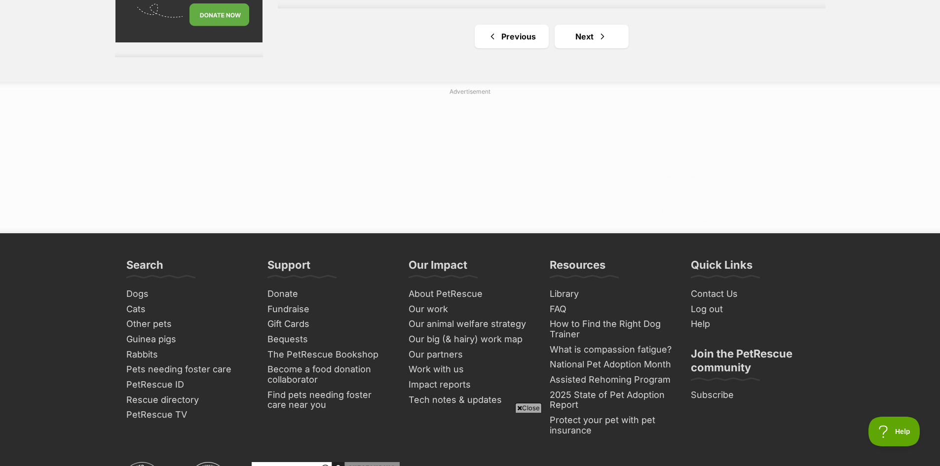
scroll to position [1875, 0]
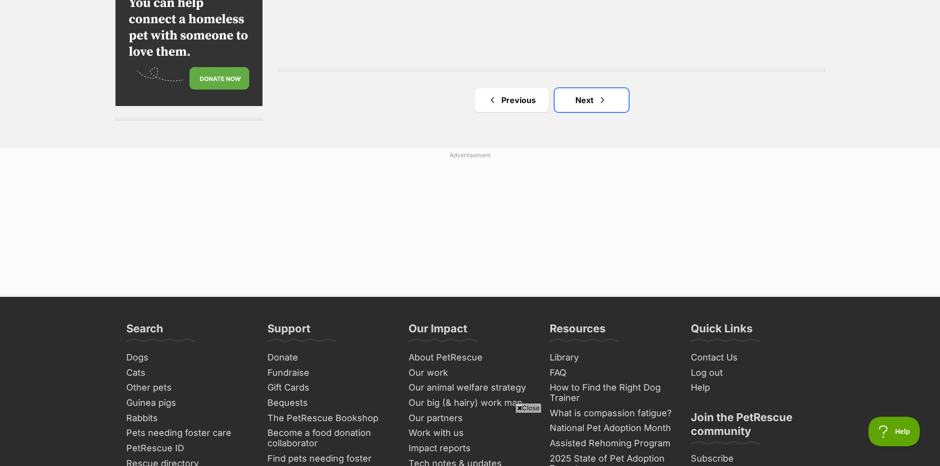
click at [584, 100] on link "Next" at bounding box center [592, 100] width 74 height 24
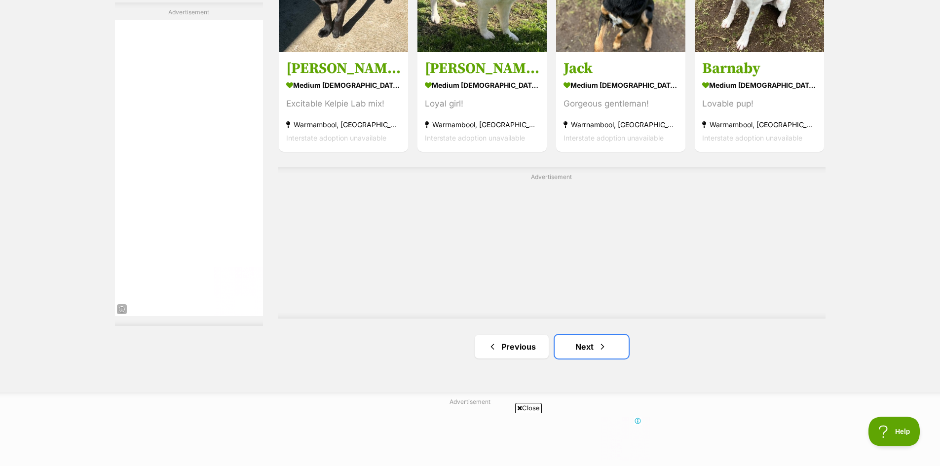
click at [588, 351] on link "Next" at bounding box center [592, 347] width 74 height 24
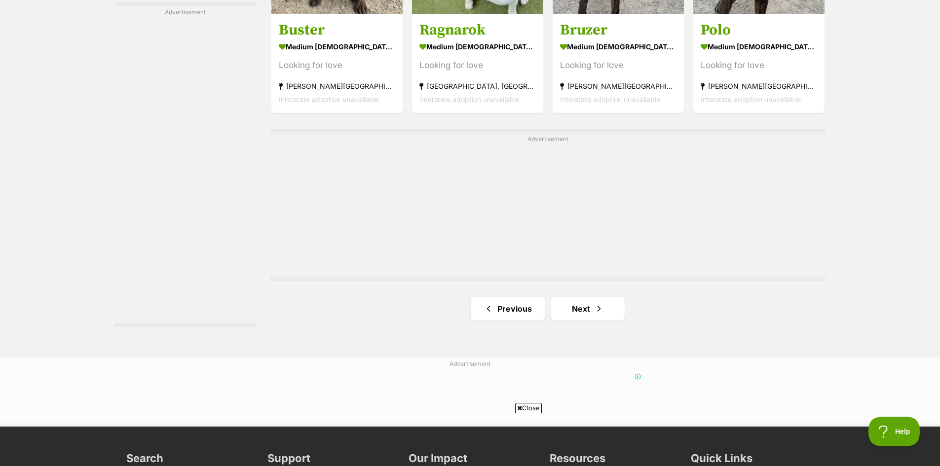
scroll to position [1776, 0]
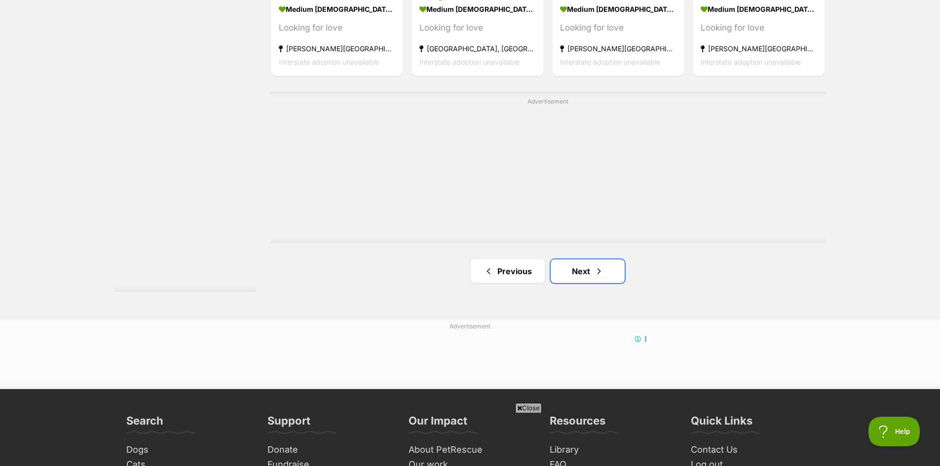
click at [584, 283] on link "Next" at bounding box center [588, 272] width 74 height 24
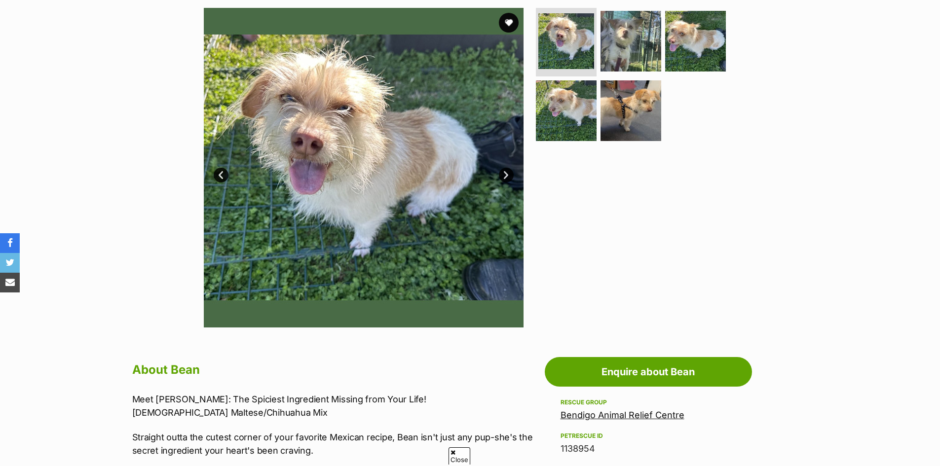
scroll to position [493, 0]
